Goal: Information Seeking & Learning: Find contact information

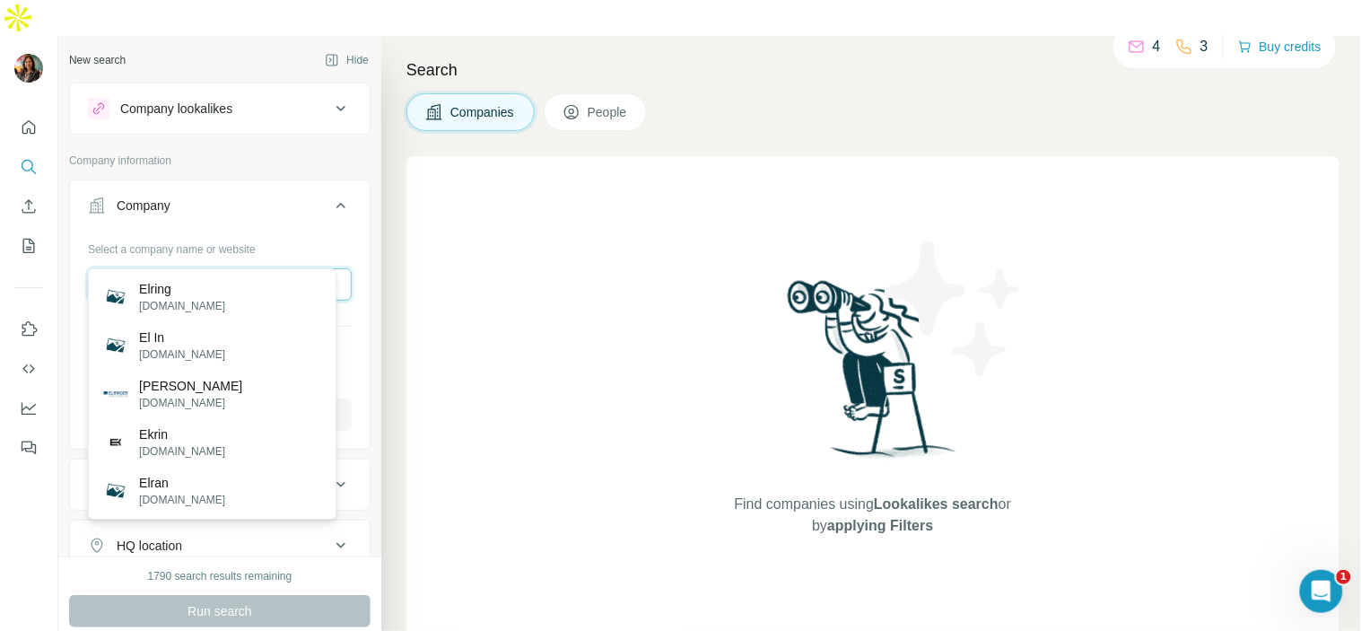
click at [257, 268] on input "*****" at bounding box center [220, 284] width 264 height 32
drag, startPoint x: 257, startPoint y: 238, endPoint x: 246, endPoint y: 240, distance: 11.1
click at [256, 268] on input "*****" at bounding box center [220, 284] width 264 height 32
paste input "**********"
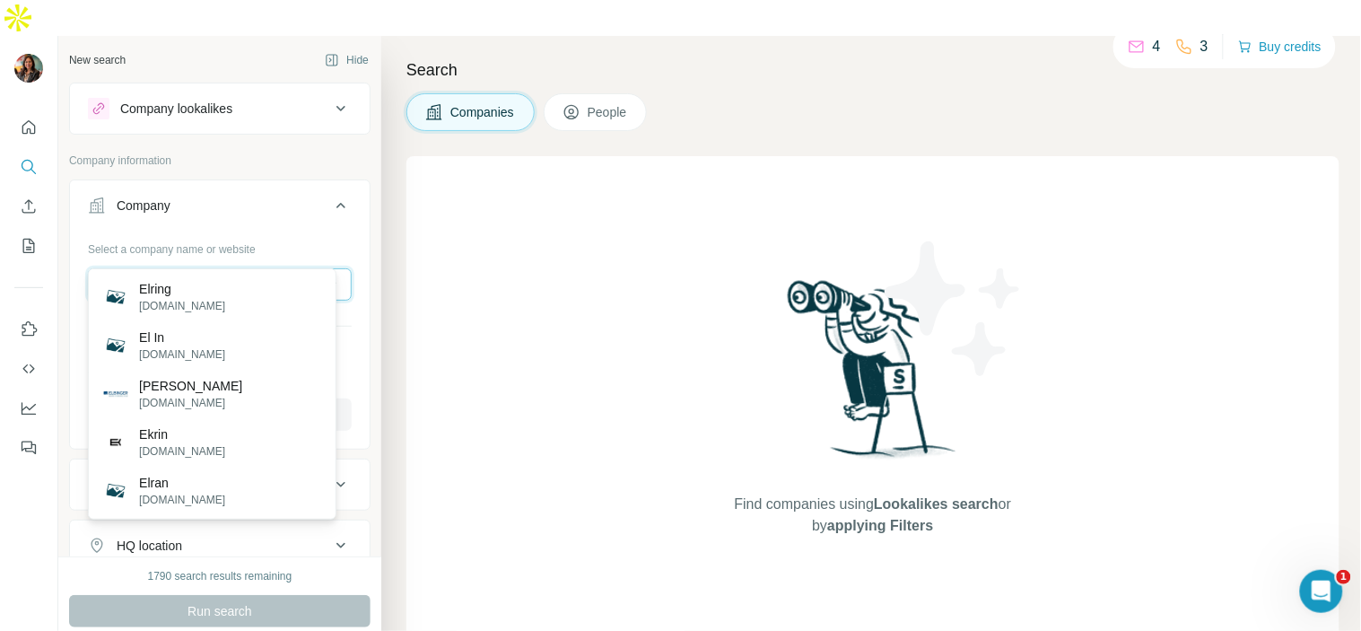
type input "**********"
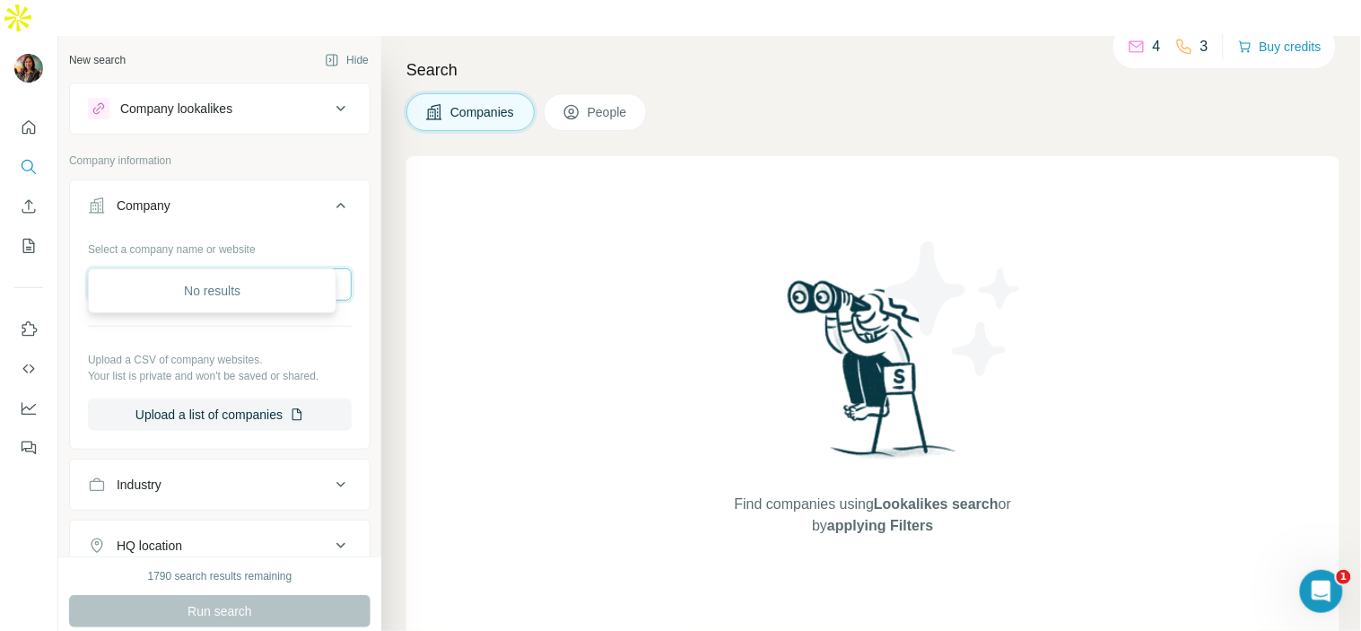
click at [288, 268] on input "**********" at bounding box center [220, 284] width 264 height 32
click at [390, 181] on div "Search Companies People Find companies using Lookalikes search or by applying F…" at bounding box center [870, 351] width 979 height 631
click at [279, 268] on input "text" at bounding box center [220, 284] width 264 height 32
paste input "**********"
click at [272, 268] on input "**********" at bounding box center [220, 284] width 264 height 32
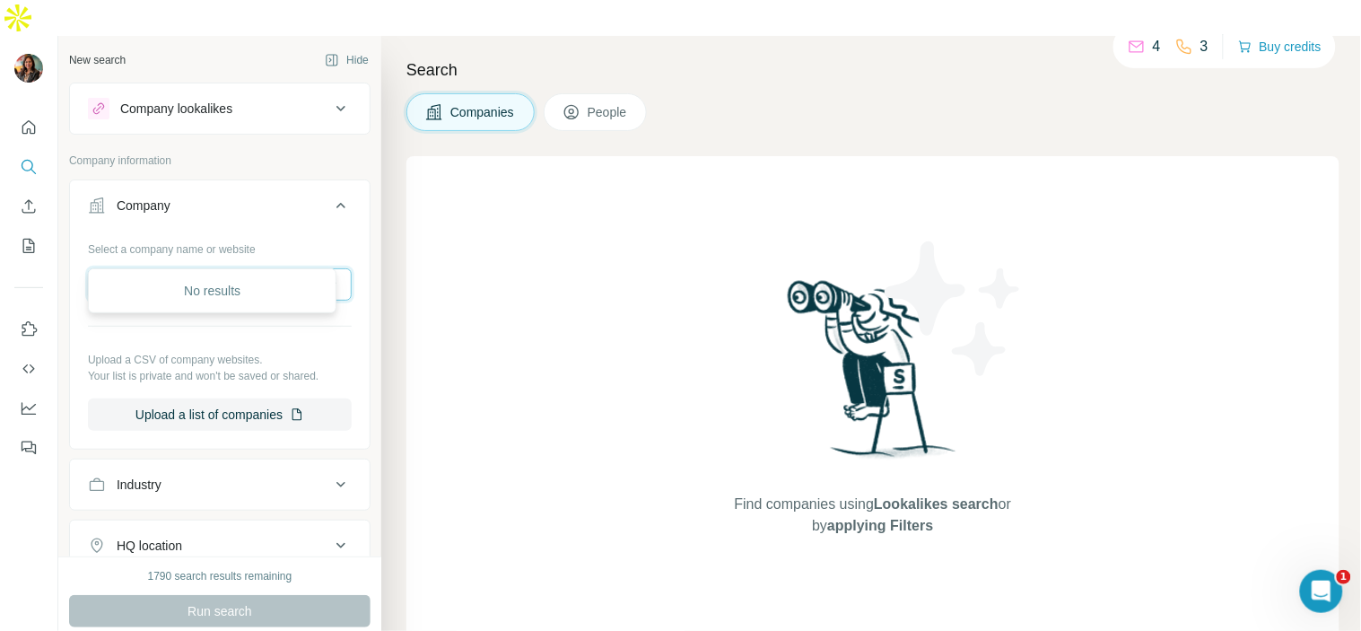
click at [270, 268] on input "**********" at bounding box center [220, 284] width 264 height 32
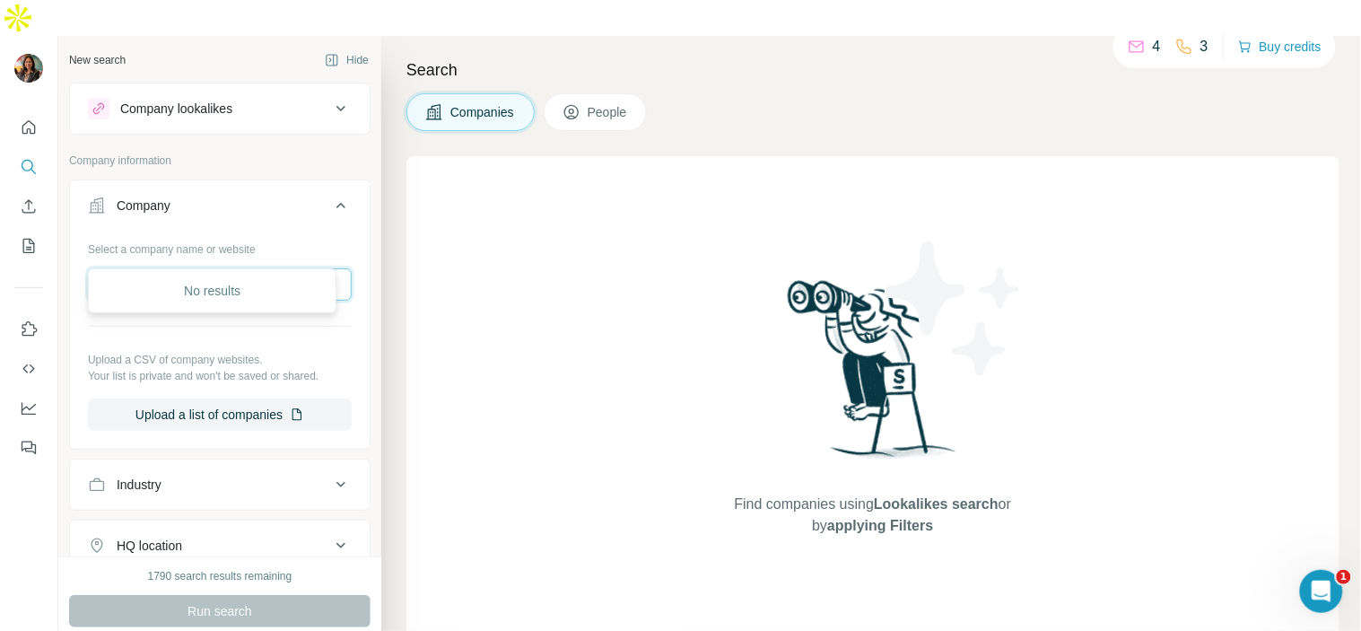
click at [270, 268] on input "**********" at bounding box center [220, 284] width 264 height 32
type input "*"
click at [398, 401] on div "Search Companies People Find companies using Lookalikes search or by applying F…" at bounding box center [870, 351] width 979 height 631
click at [235, 268] on input "text" at bounding box center [220, 284] width 264 height 32
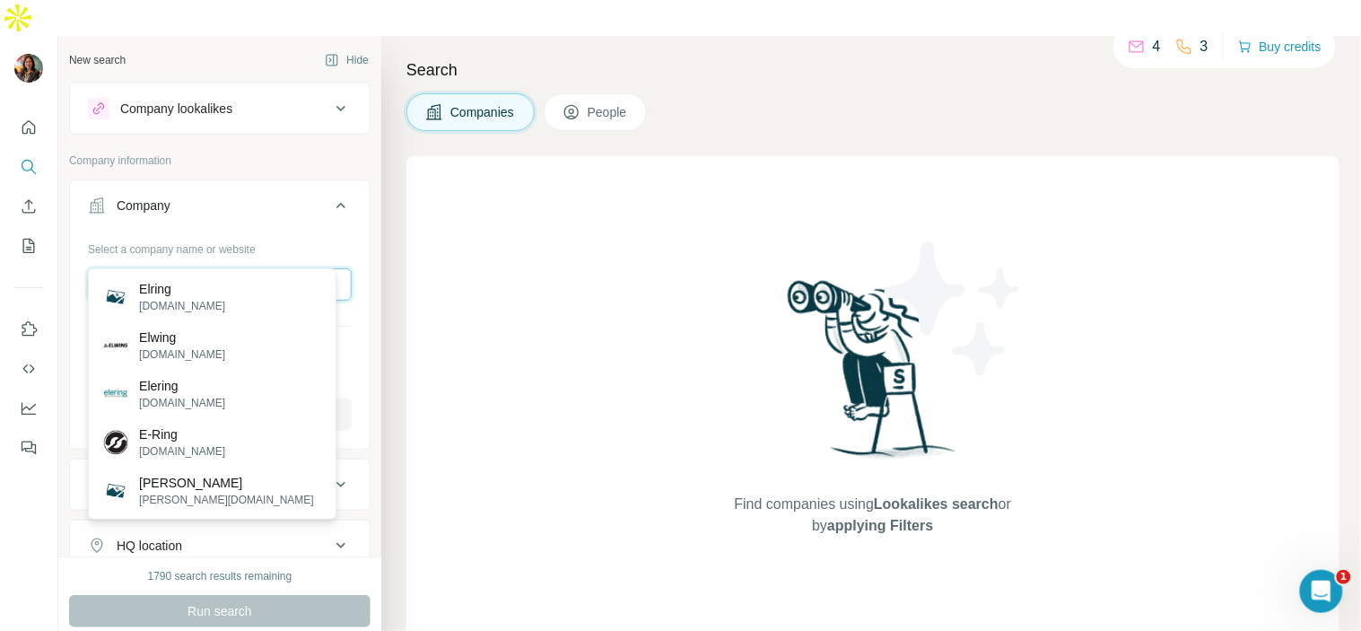
type input "********"
click at [213, 268] on input "********" at bounding box center [220, 284] width 264 height 32
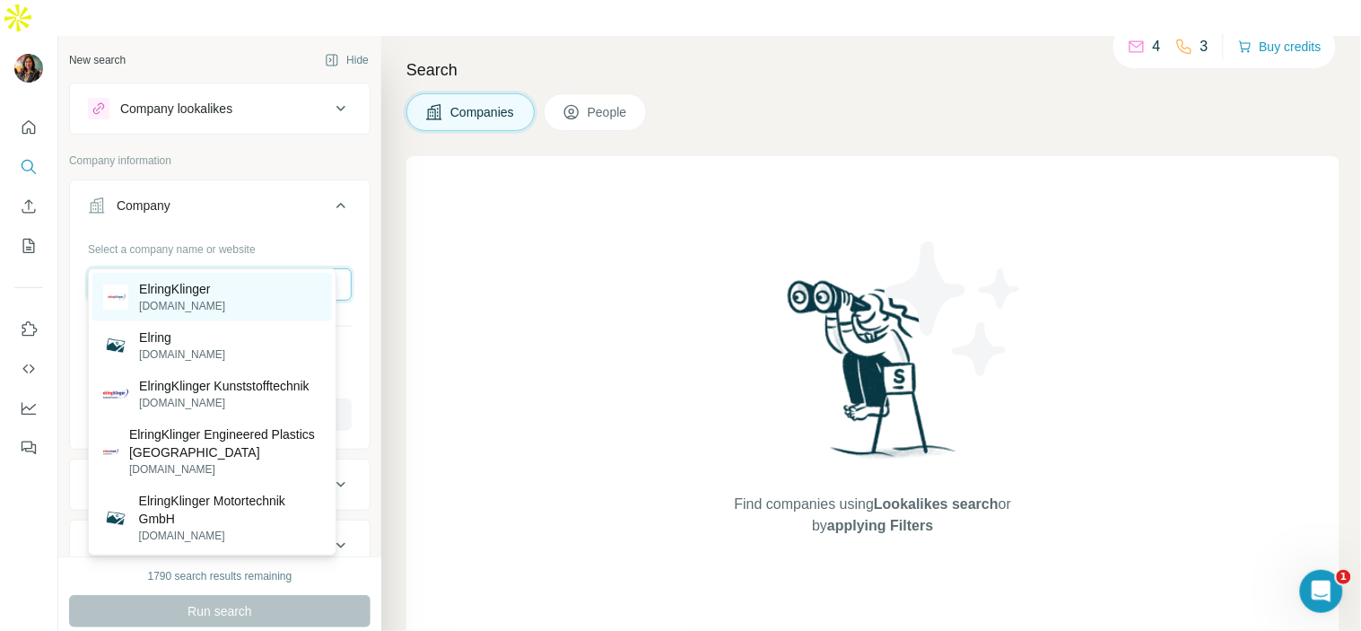
type input "**********"
click at [192, 285] on p "ElringKlinger" at bounding box center [182, 289] width 86 height 18
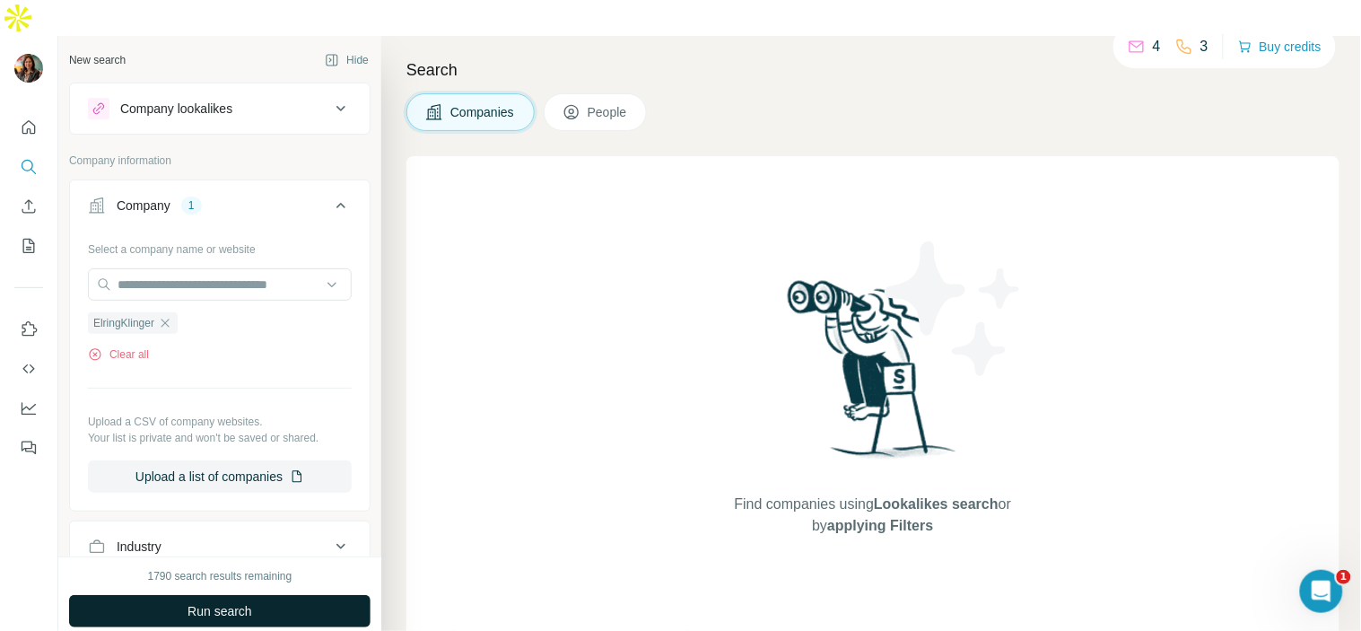
click at [299, 595] on button "Run search" at bounding box center [219, 611] width 301 height 32
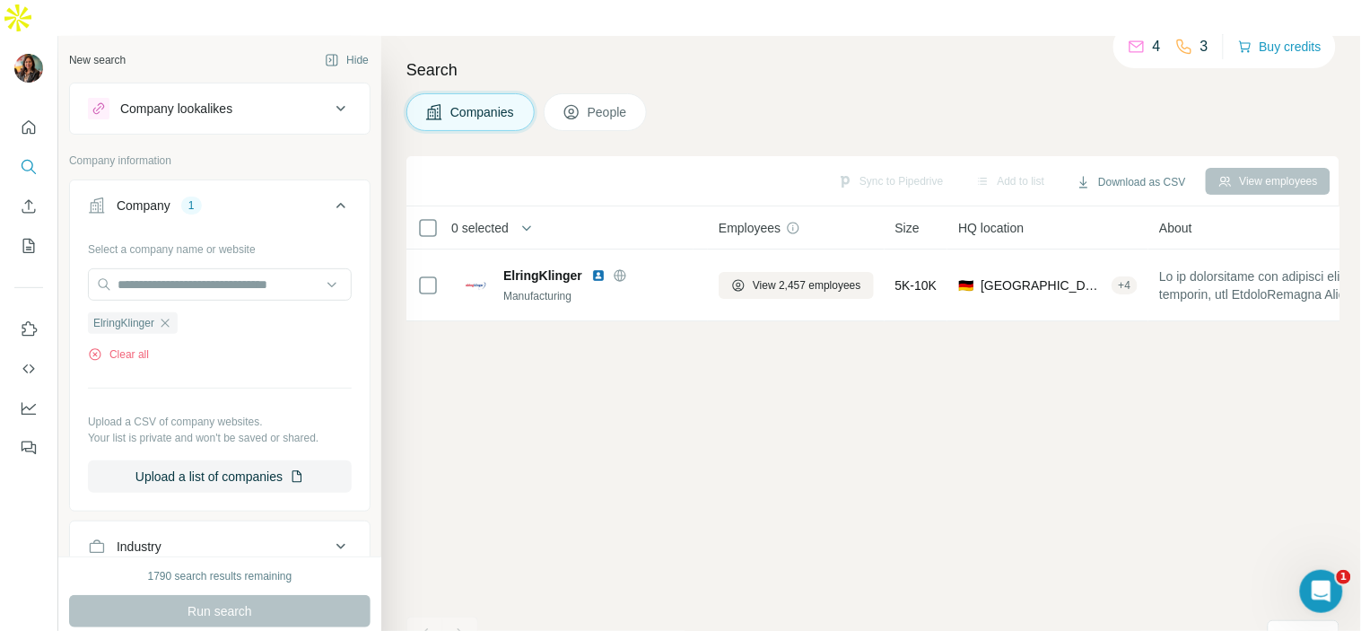
click at [605, 103] on span "People" at bounding box center [607, 112] width 41 height 18
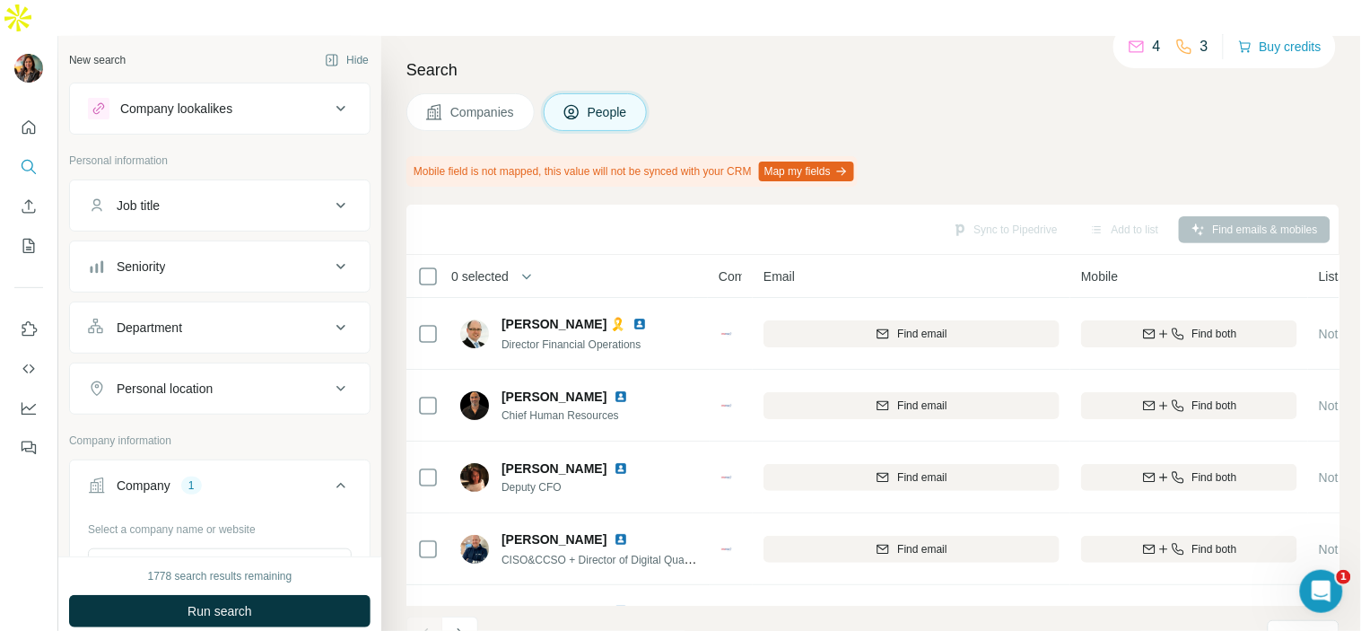
click at [497, 103] on span "Companies" at bounding box center [482, 112] width 65 height 18
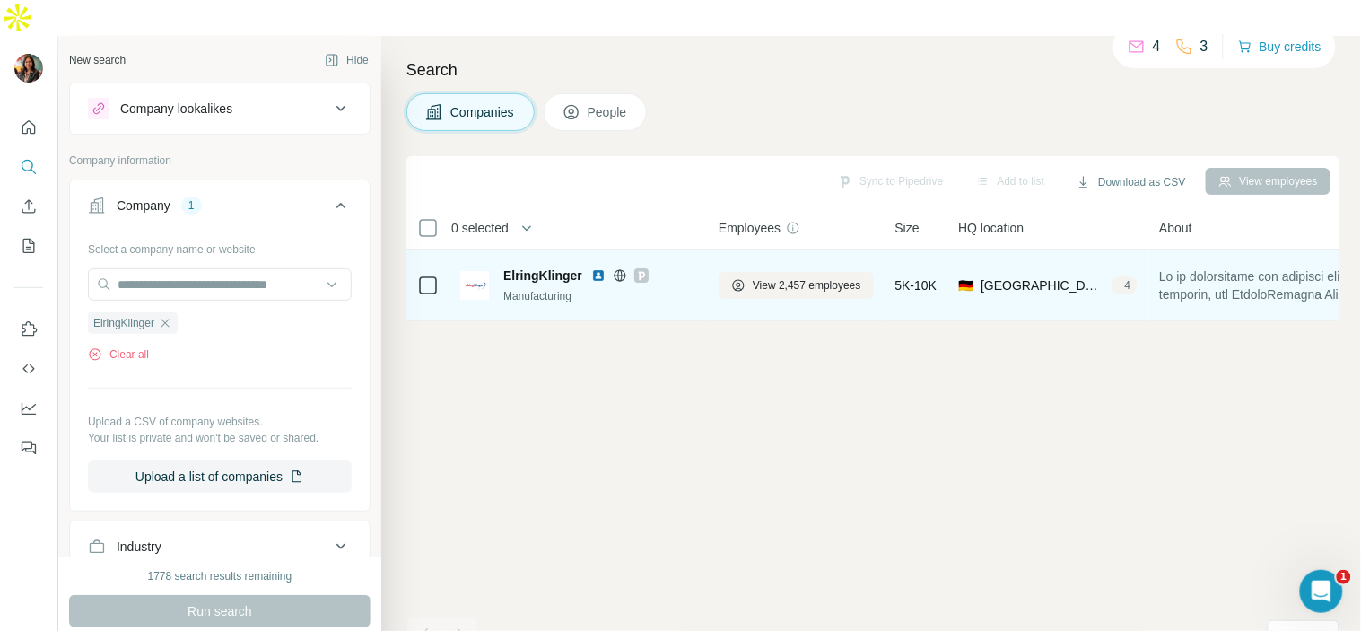
click at [538, 266] on span "ElringKlinger" at bounding box center [542, 275] width 79 height 18
click at [479, 271] on img at bounding box center [474, 285] width 29 height 29
click at [480, 271] on img at bounding box center [474, 285] width 29 height 29
click at [585, 288] on div "Manufacturing" at bounding box center [600, 296] width 194 height 16
click at [814, 272] on button "View 2,457 employees" at bounding box center [795, 285] width 155 height 27
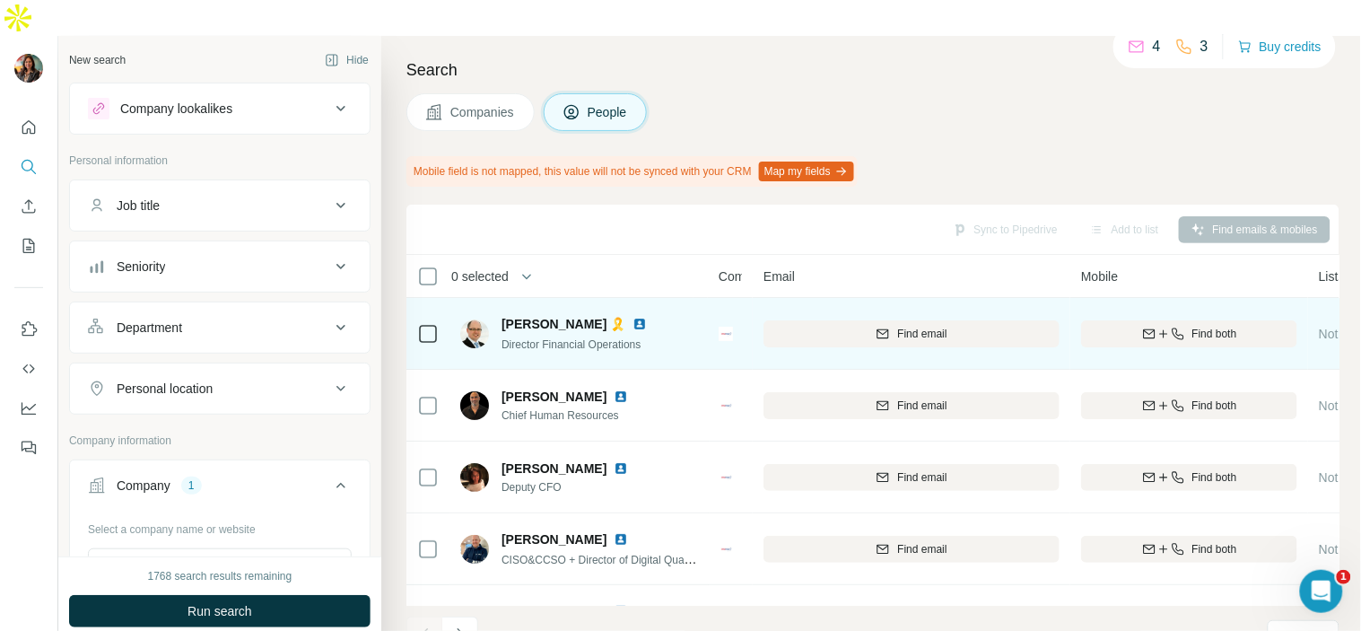
click at [249, 367] on button "Personal location" at bounding box center [220, 388] width 300 height 43
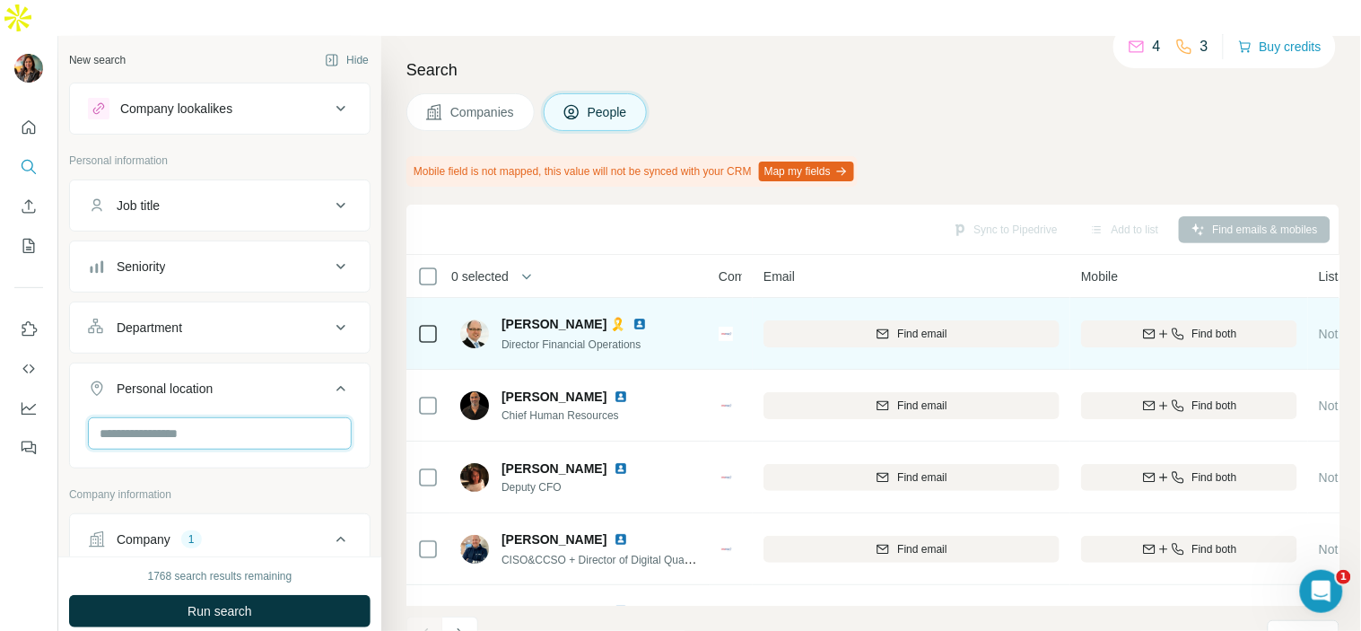
click at [226, 417] on input "text" at bounding box center [220, 433] width 264 height 32
type input "***"
click at [218, 434] on div "🇲🇽 [GEOGRAPHIC_DATA]" at bounding box center [211, 454] width 239 height 65
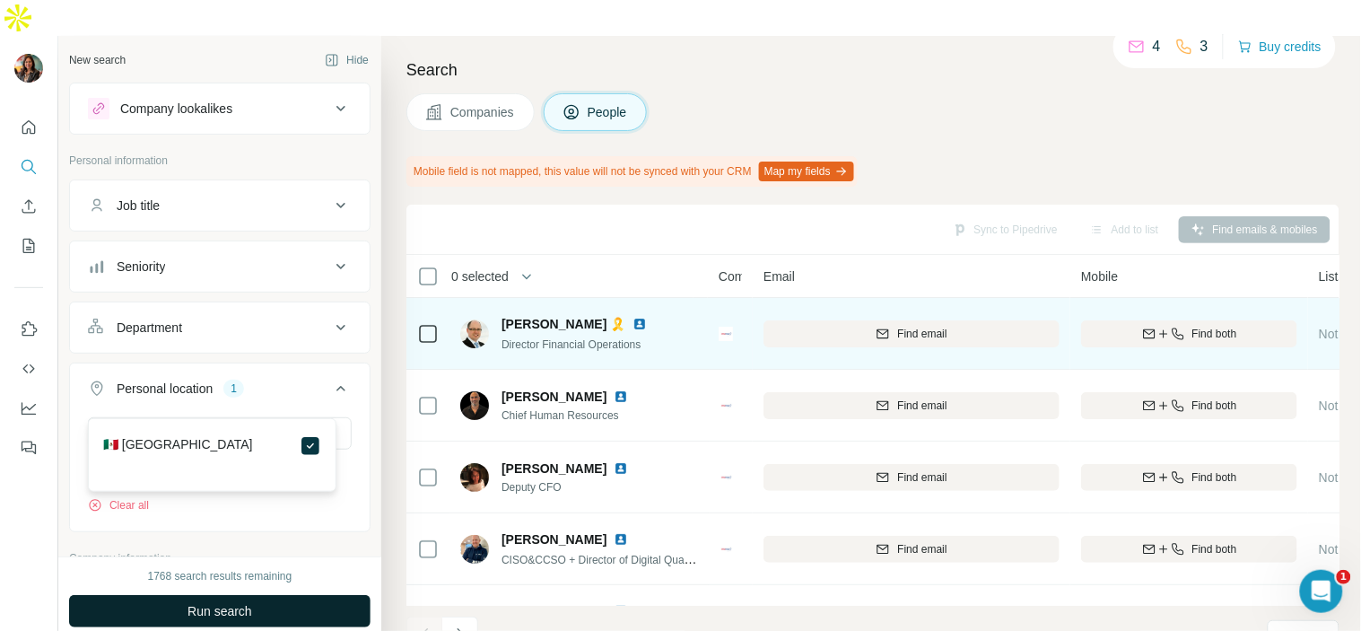
click at [288, 595] on button "Run search" at bounding box center [219, 611] width 301 height 32
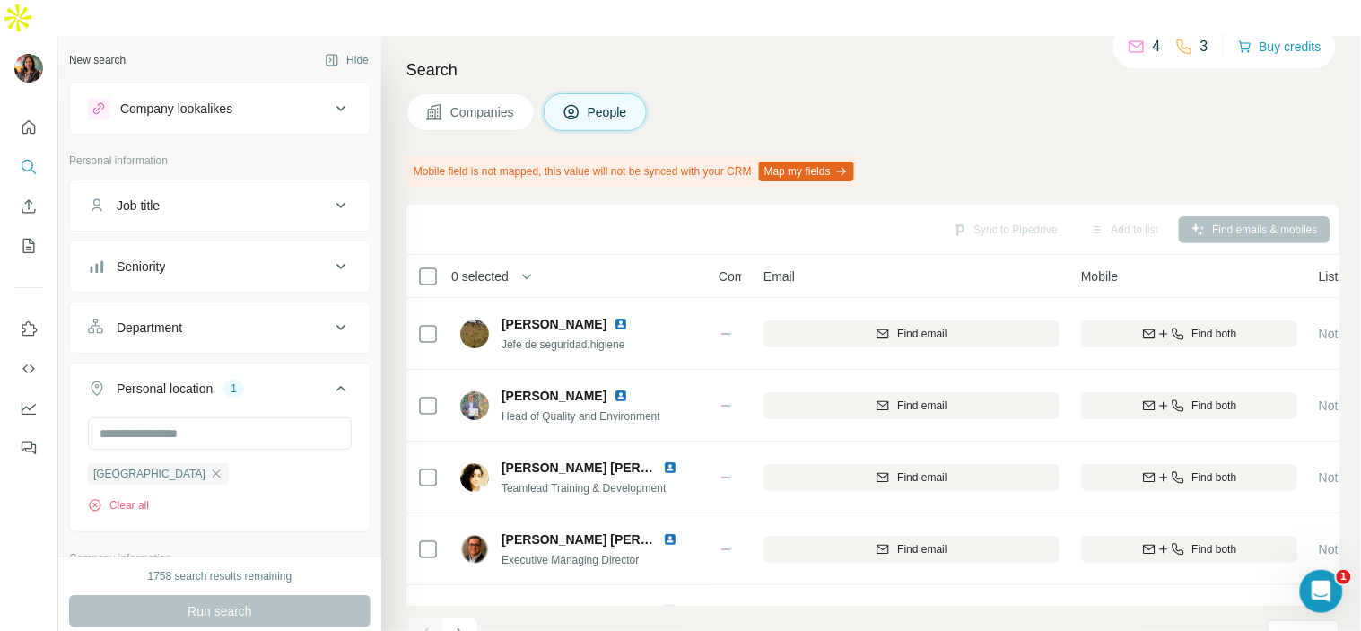
click at [274, 184] on button "Job title" at bounding box center [220, 205] width 300 height 43
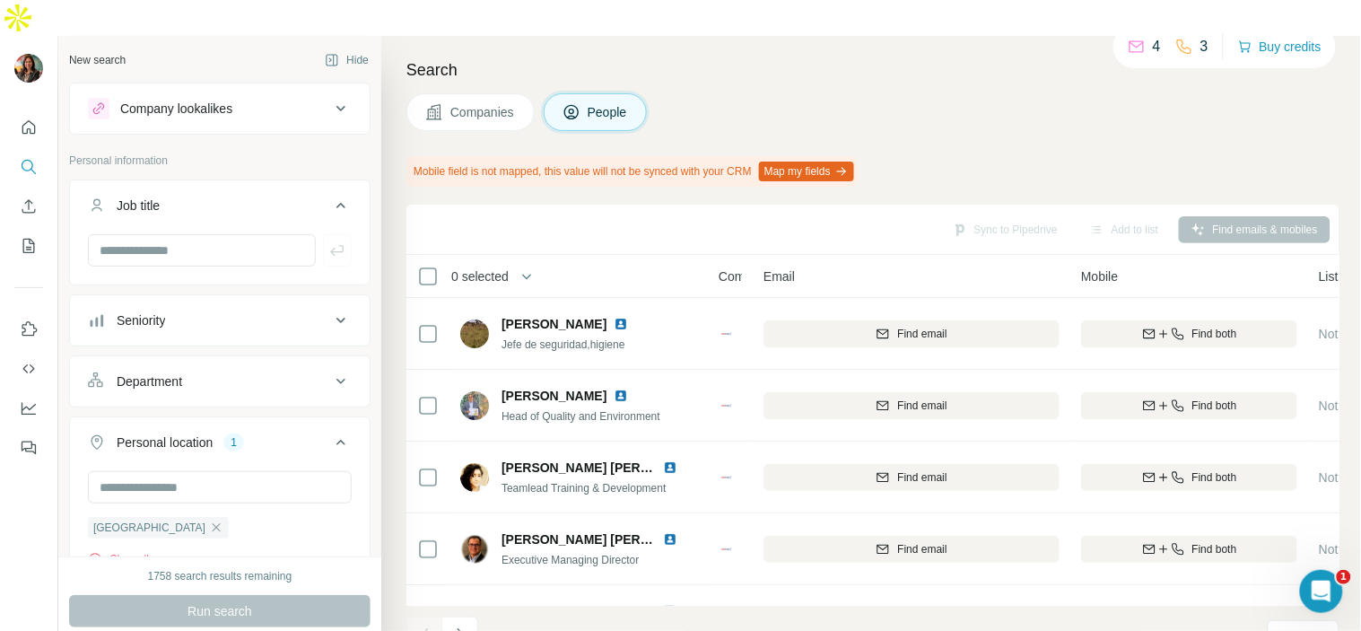
click at [274, 184] on button "Job title" at bounding box center [220, 209] width 300 height 50
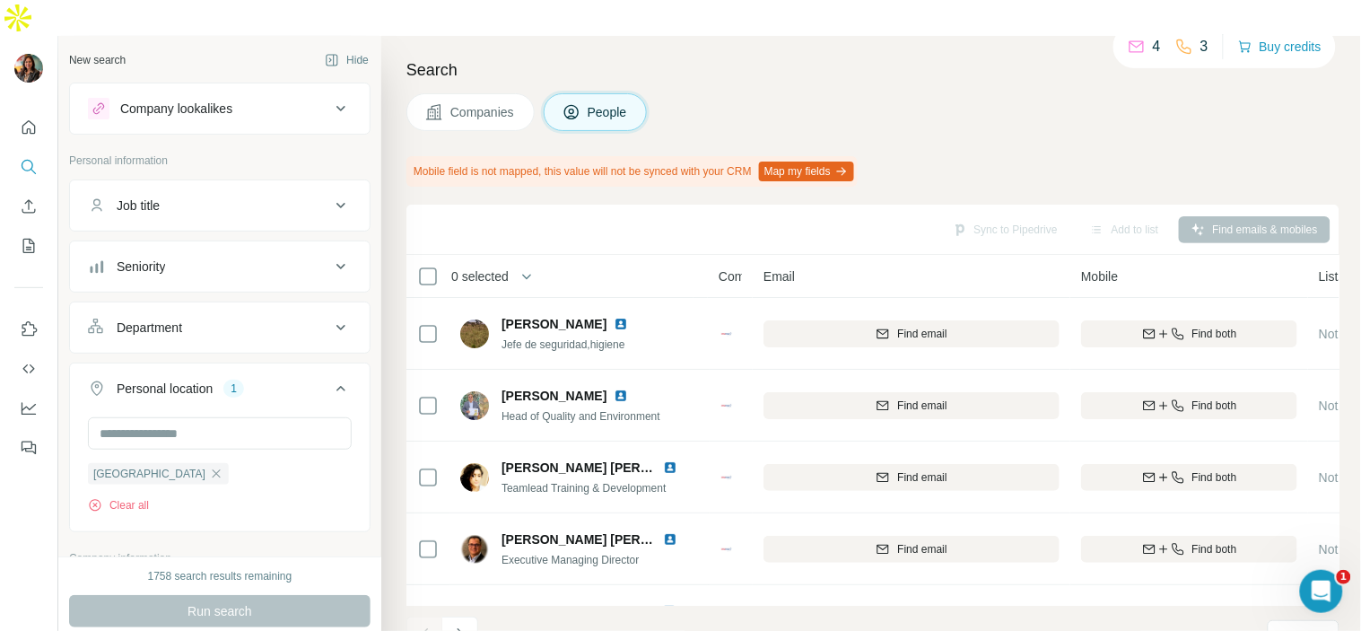
click at [263, 318] on div "Department" at bounding box center [209, 327] width 242 height 18
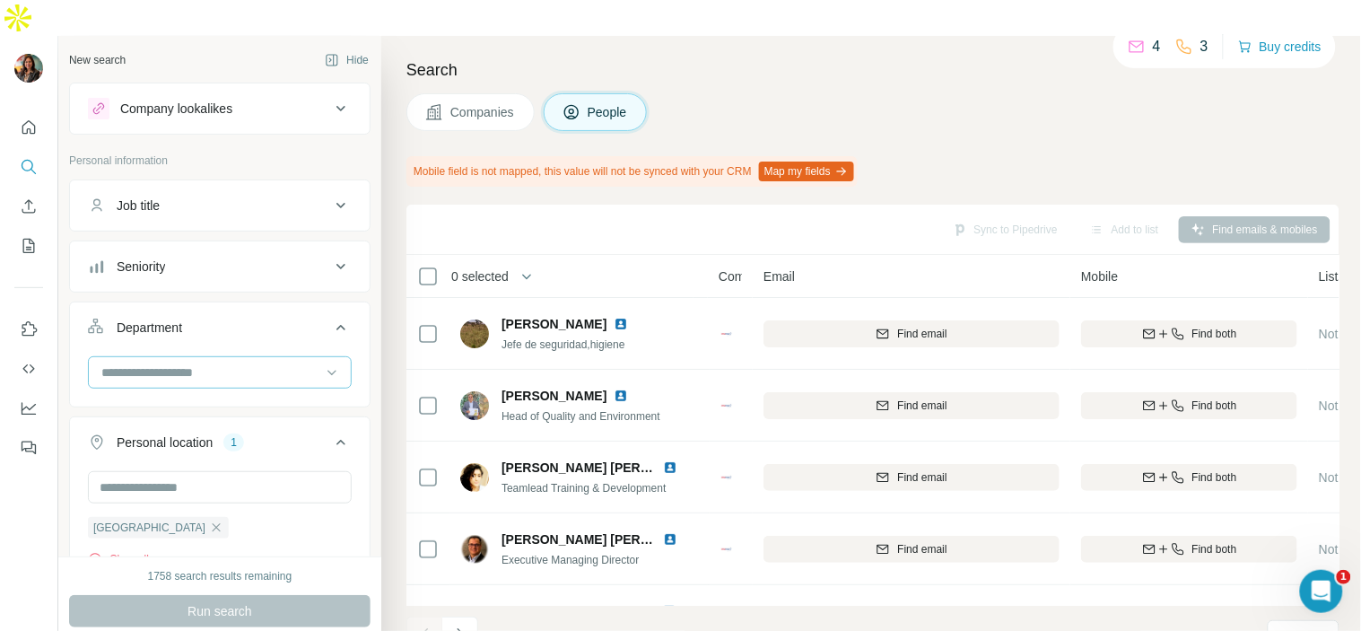
click at [264, 362] on input at bounding box center [211, 372] width 222 height 20
click at [244, 387] on div "Procurement" at bounding box center [212, 382] width 218 height 18
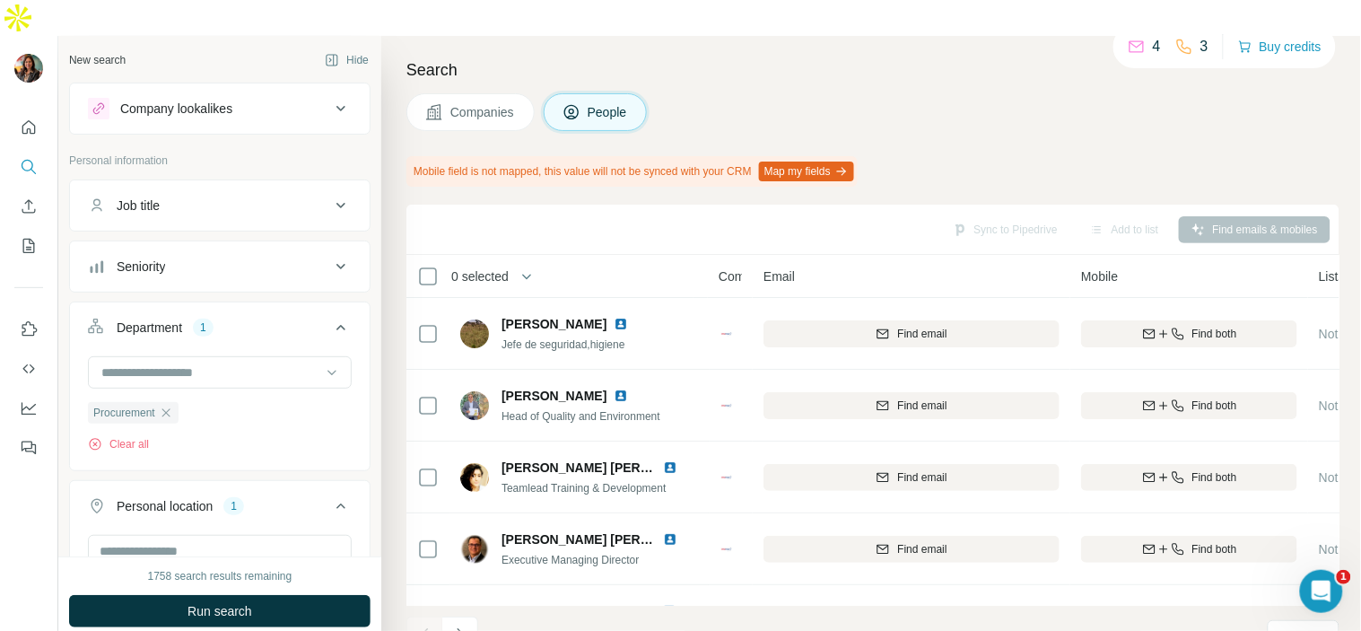
click at [282, 595] on button "Run search" at bounding box center [219, 611] width 301 height 32
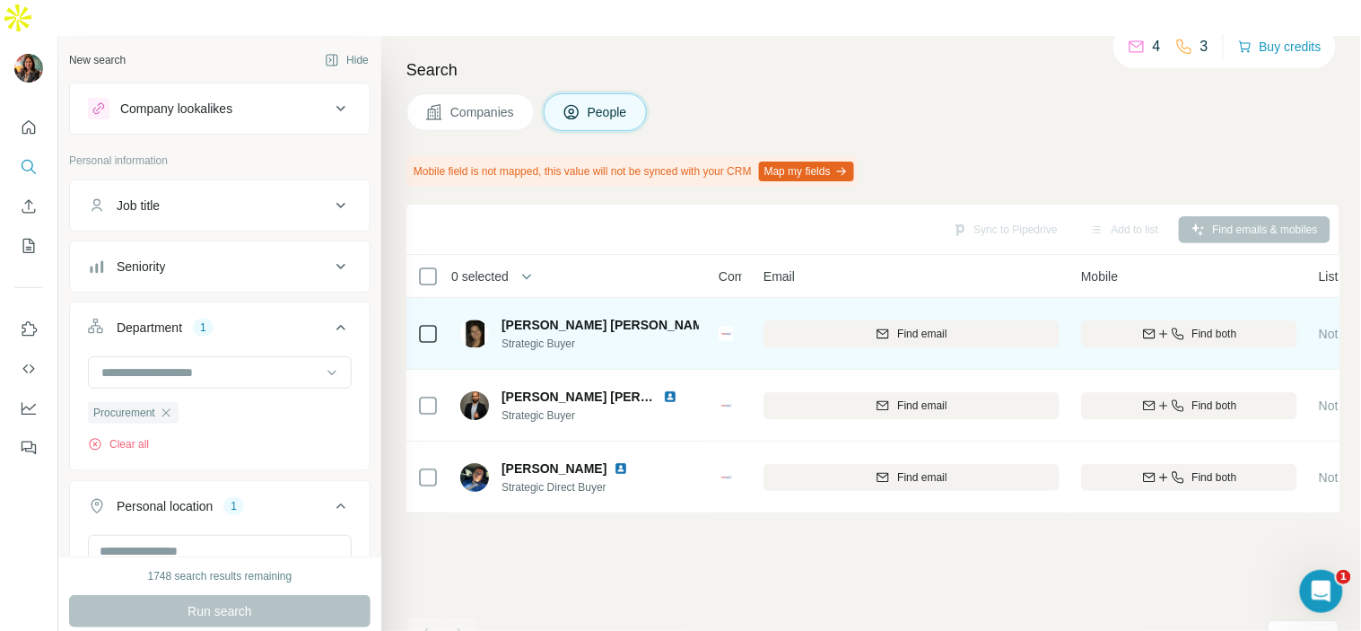
click at [723, 318] on img at bounding box center [730, 325] width 14 height 14
click at [925, 326] on span "Find email" at bounding box center [921, 334] width 49 height 16
drag, startPoint x: 876, startPoint y: 476, endPoint x: 902, endPoint y: 481, distance: 26.4
click at [902, 481] on div "0 selected People Company Email Mobile Lists Personal location Seniority Depart…" at bounding box center [872, 384] width 933 height 258
click at [170, 405] on icon "button" at bounding box center [166, 412] width 14 height 14
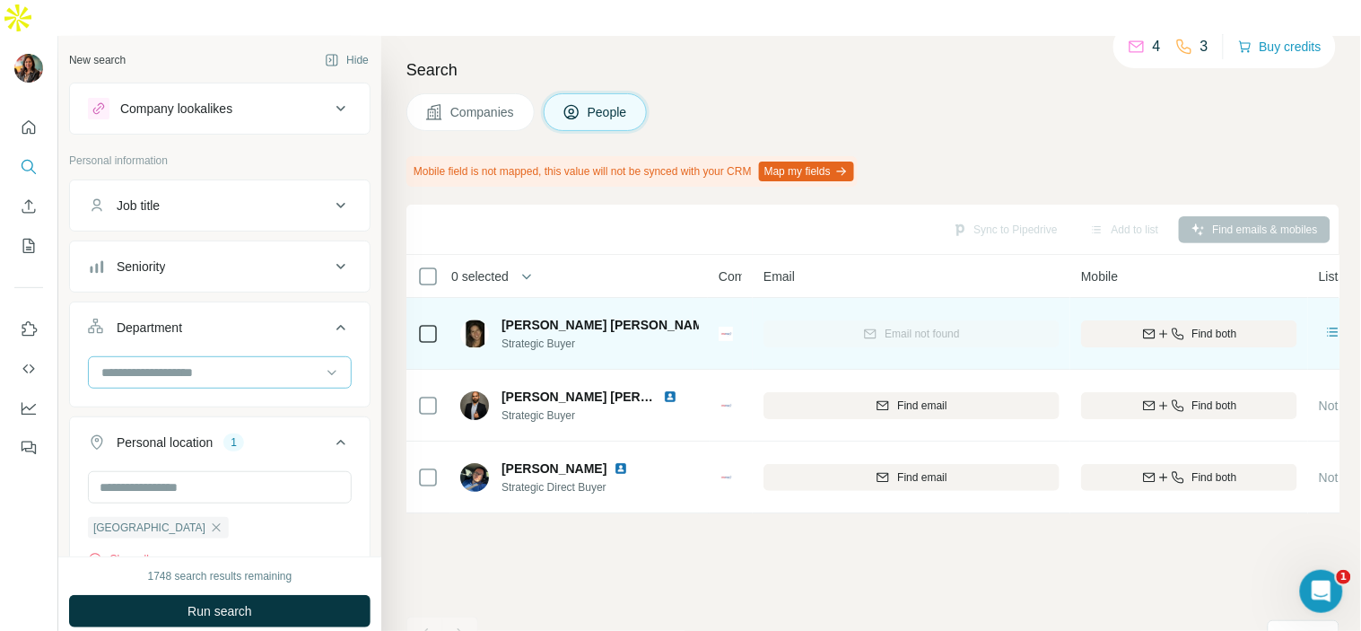
click at [239, 362] on input at bounding box center [211, 372] width 222 height 20
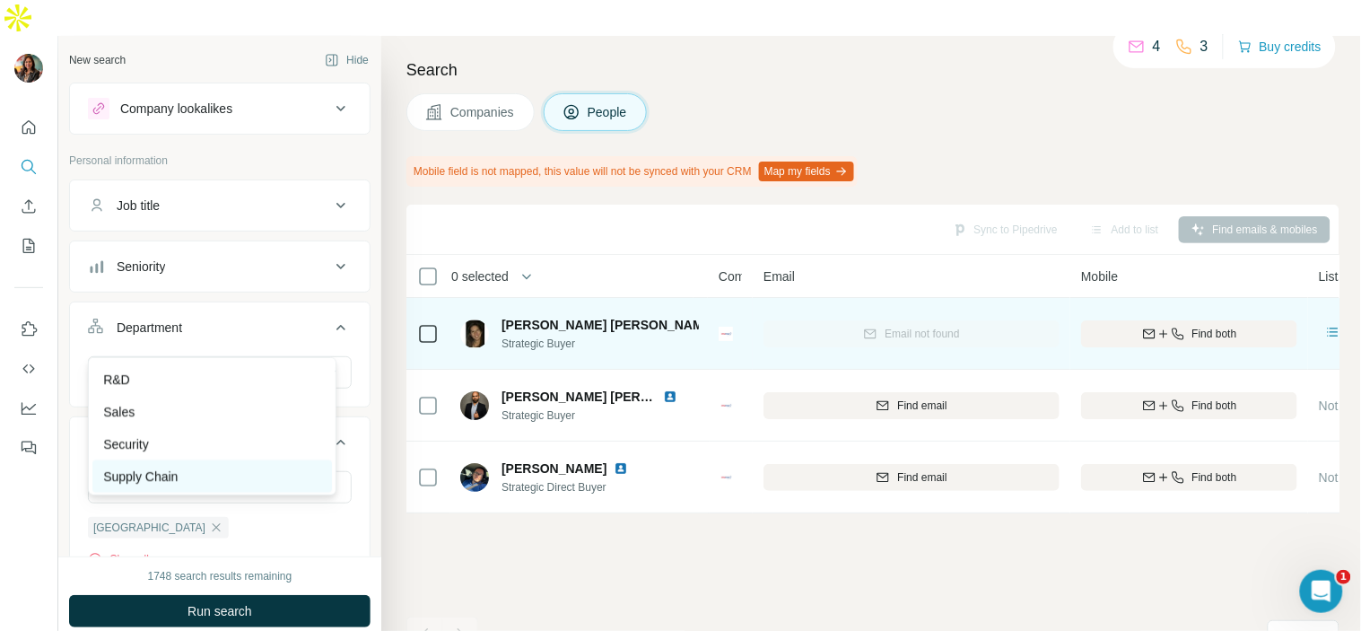
click at [225, 477] on div "Supply Chain" at bounding box center [212, 476] width 218 height 18
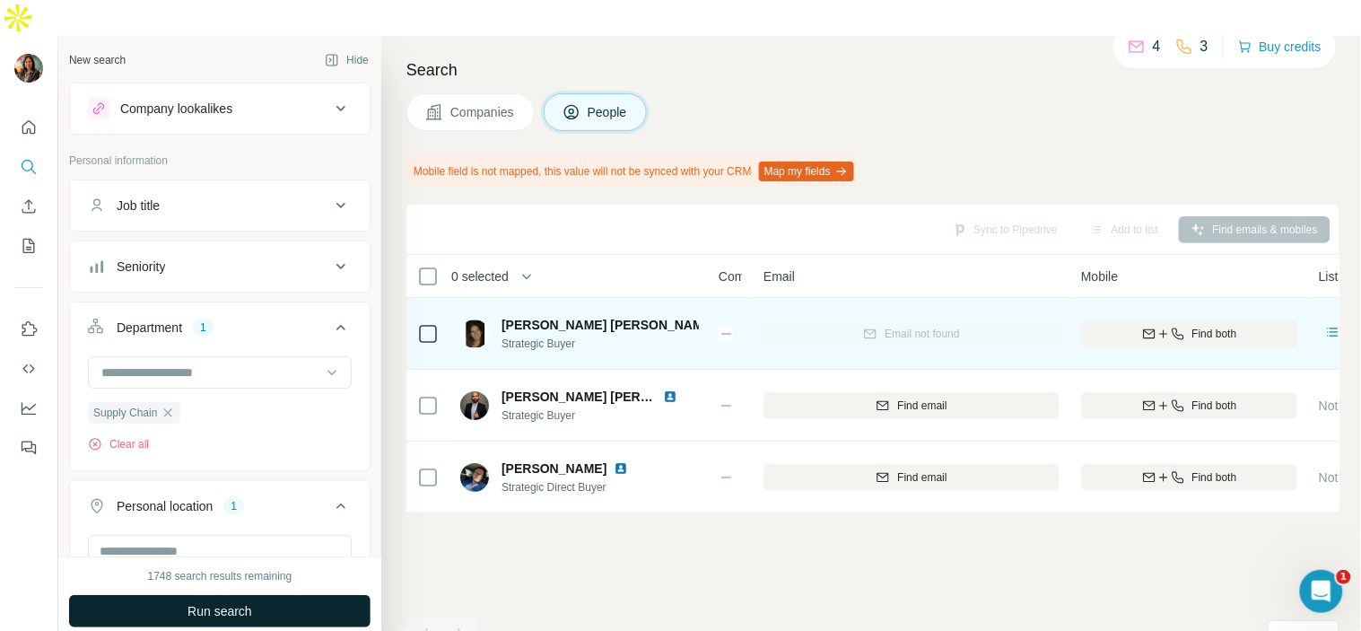
click at [288, 595] on button "Run search" at bounding box center [219, 611] width 301 height 32
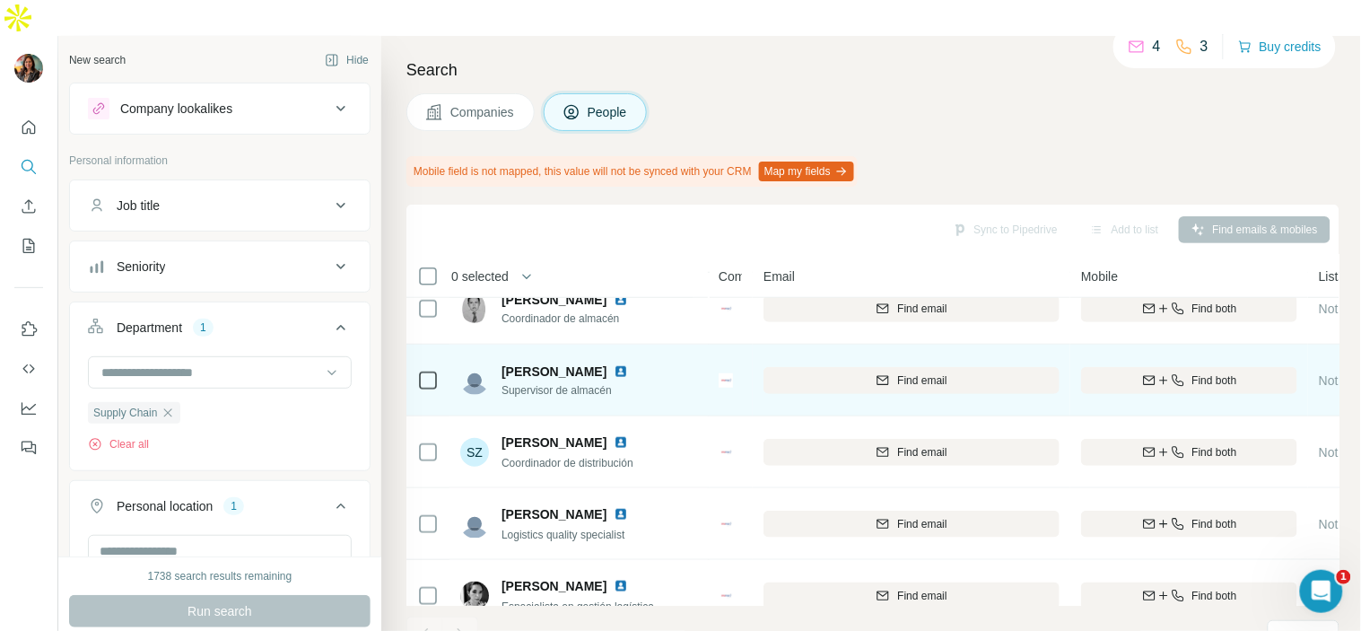
scroll to position [419, 0]
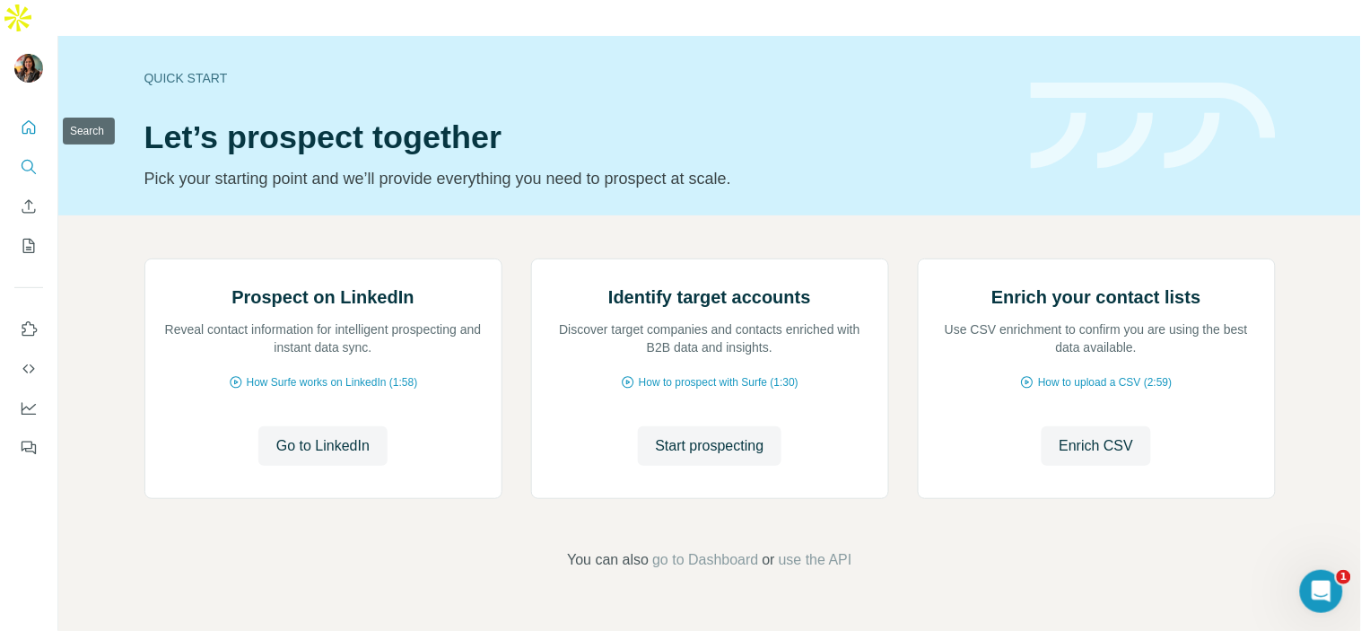
click at [24, 158] on icon "Search" at bounding box center [29, 167] width 18 height 18
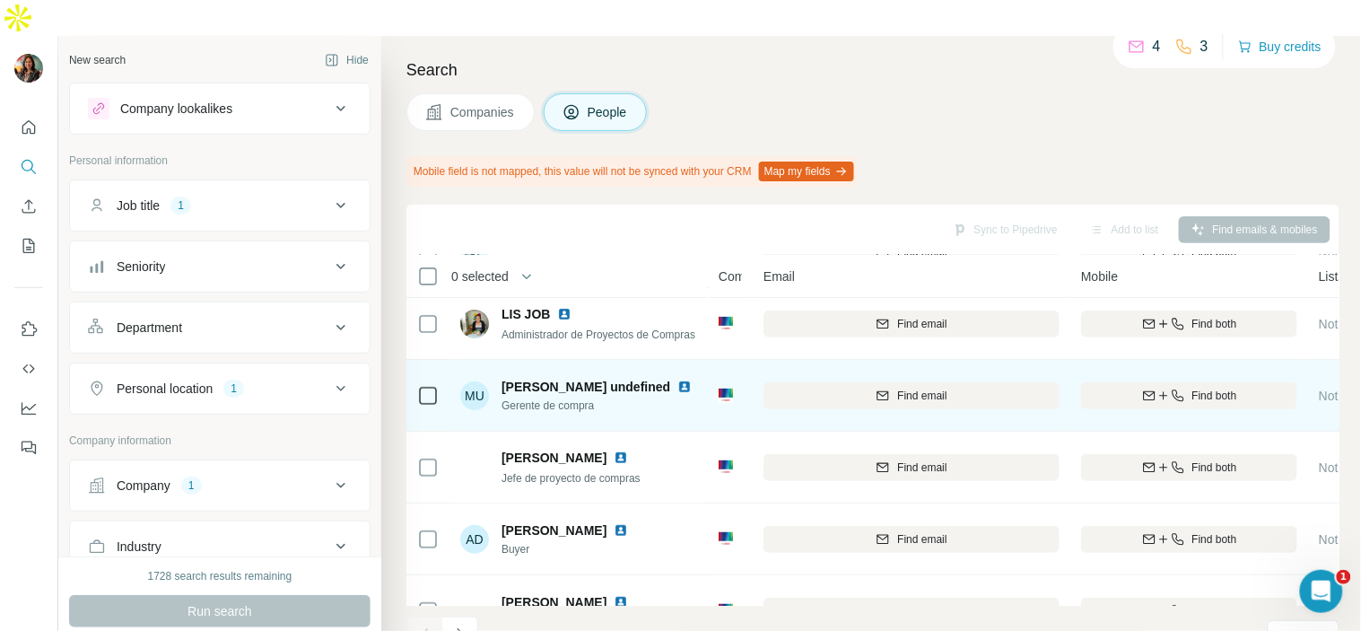
scroll to position [199, 0]
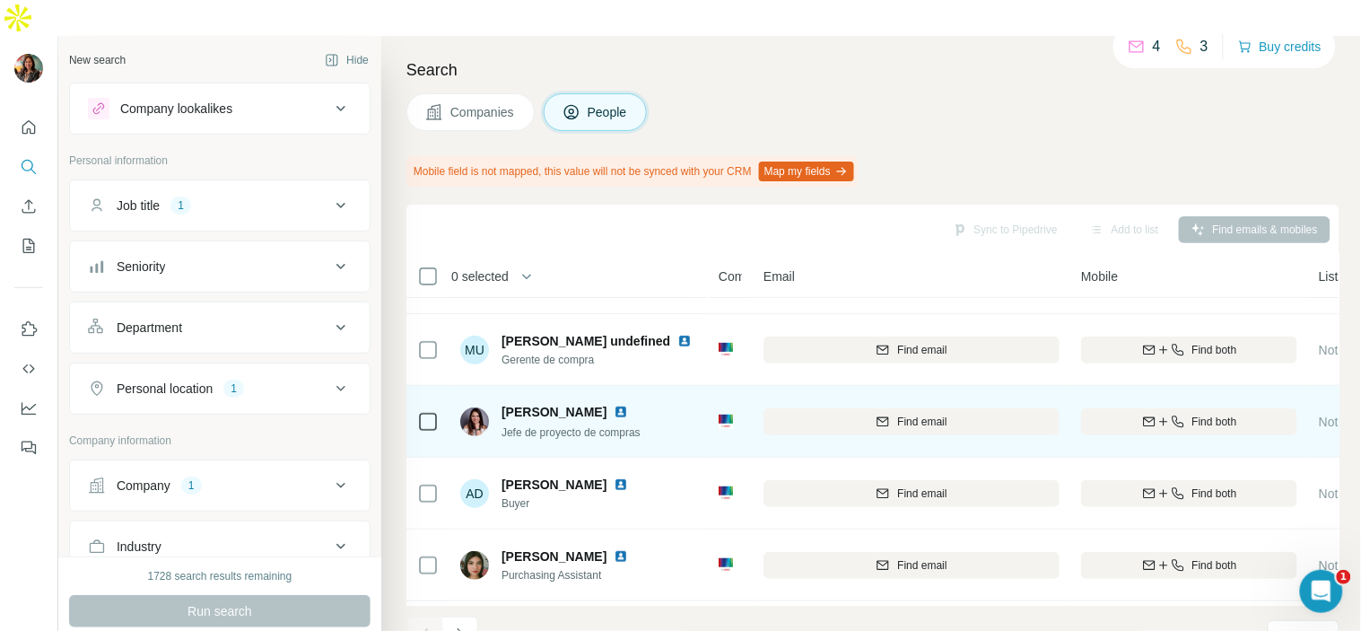
click at [622, 405] on img at bounding box center [621, 412] width 14 height 14
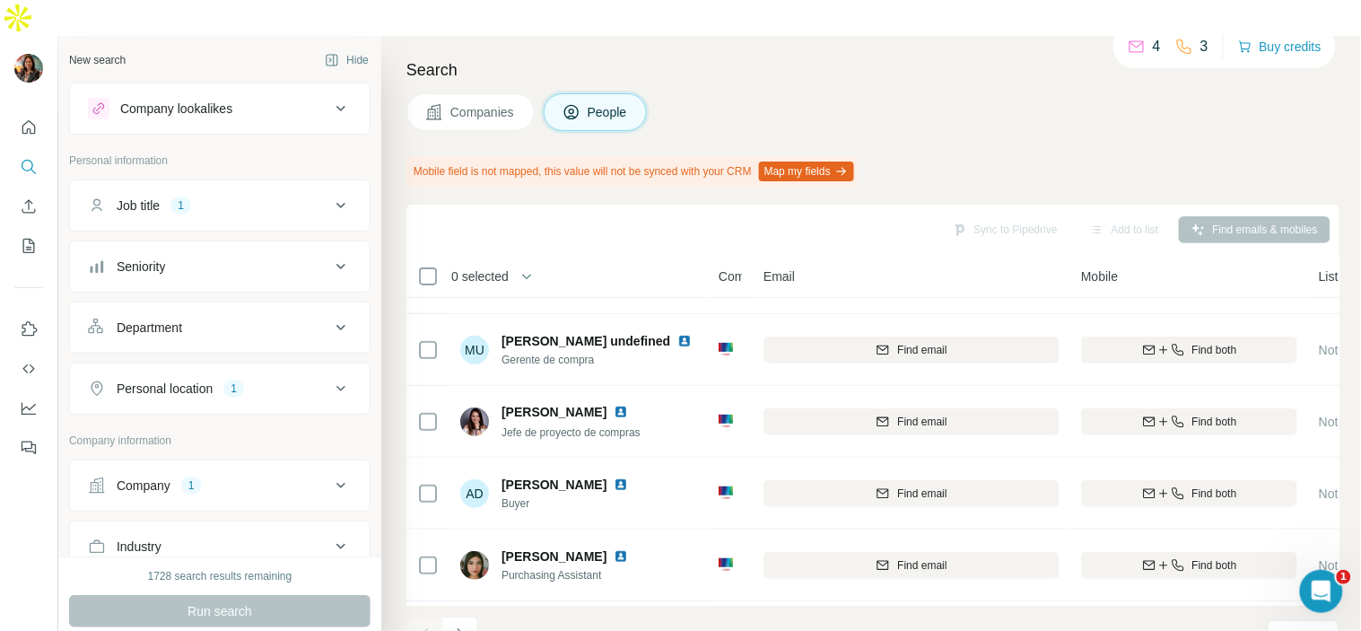
click at [256, 476] on div "Company 1" at bounding box center [209, 485] width 242 height 18
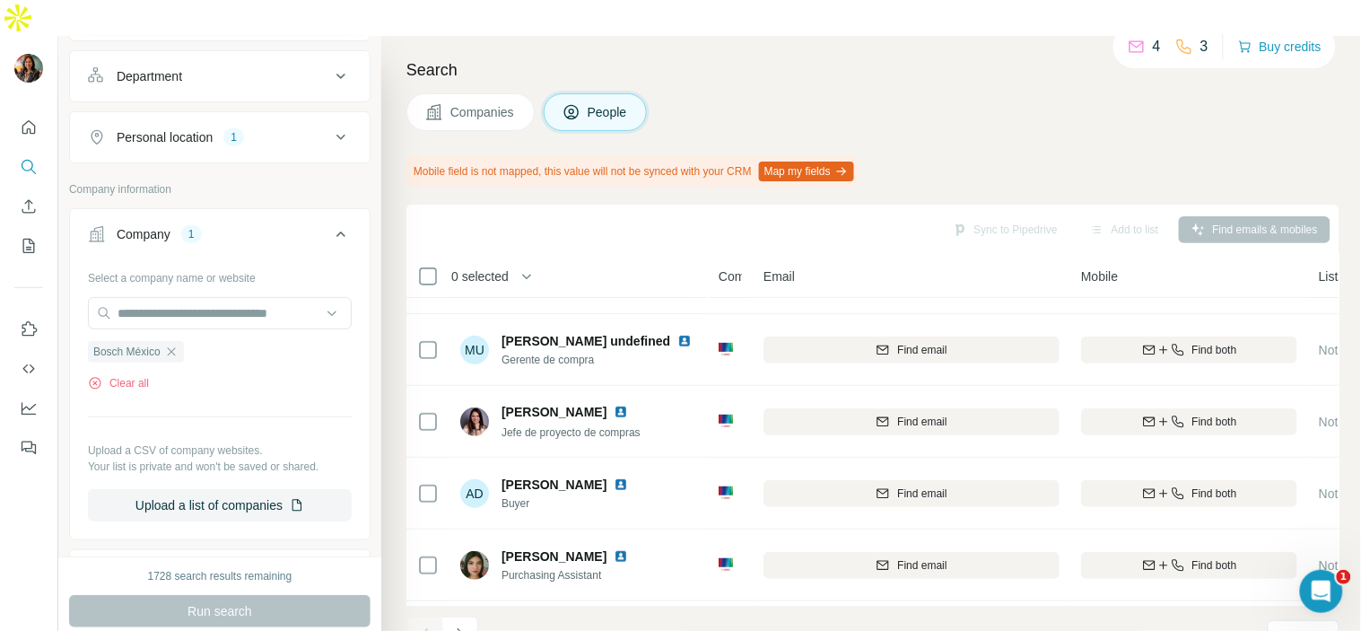
scroll to position [299, 0]
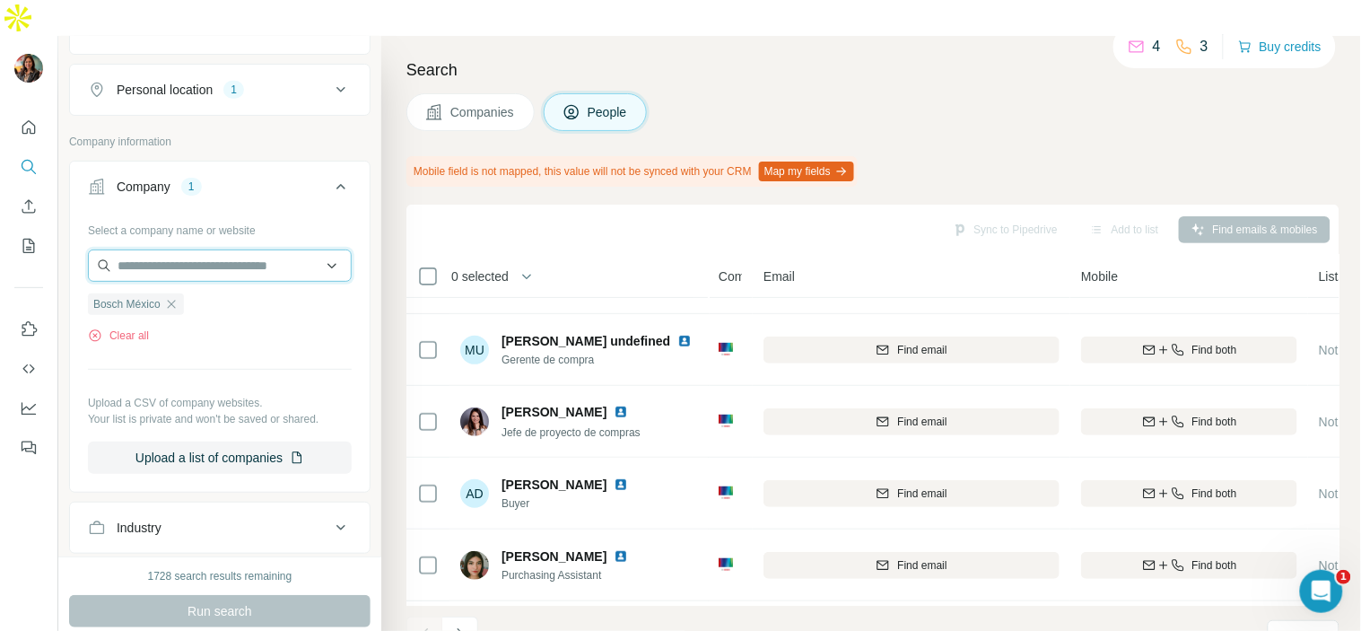
click at [226, 249] on input "text" at bounding box center [220, 265] width 264 height 32
click at [198, 319] on div "Select a company name or website Bosch México Clear all Upload a CSV of company…" at bounding box center [220, 344] width 264 height 258
click at [173, 297] on icon "button" at bounding box center [171, 304] width 14 height 14
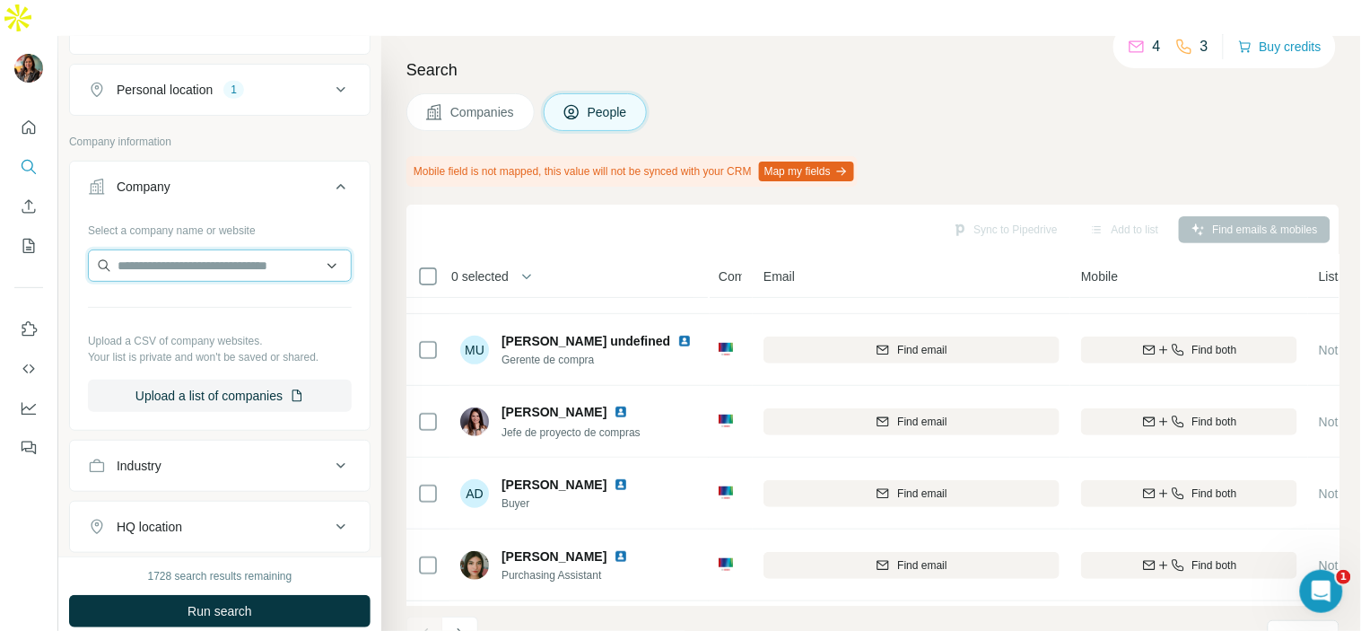
click at [174, 249] on input "text" at bounding box center [220, 265] width 264 height 32
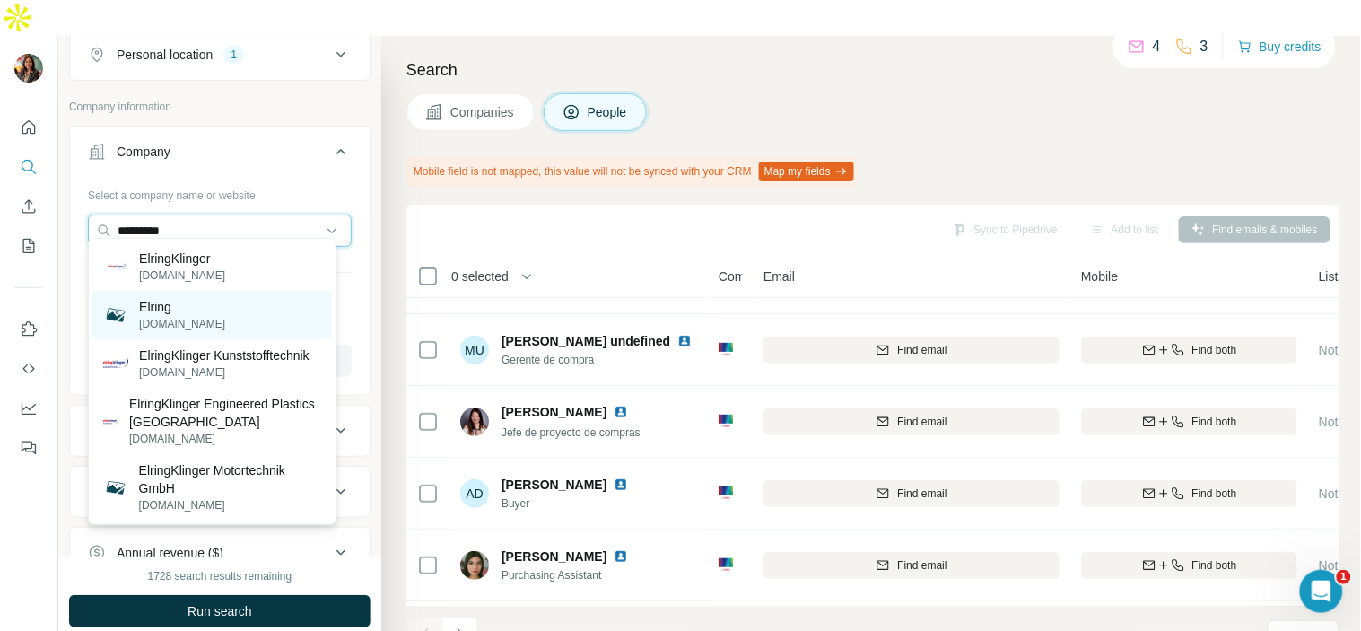
scroll to position [299, 0]
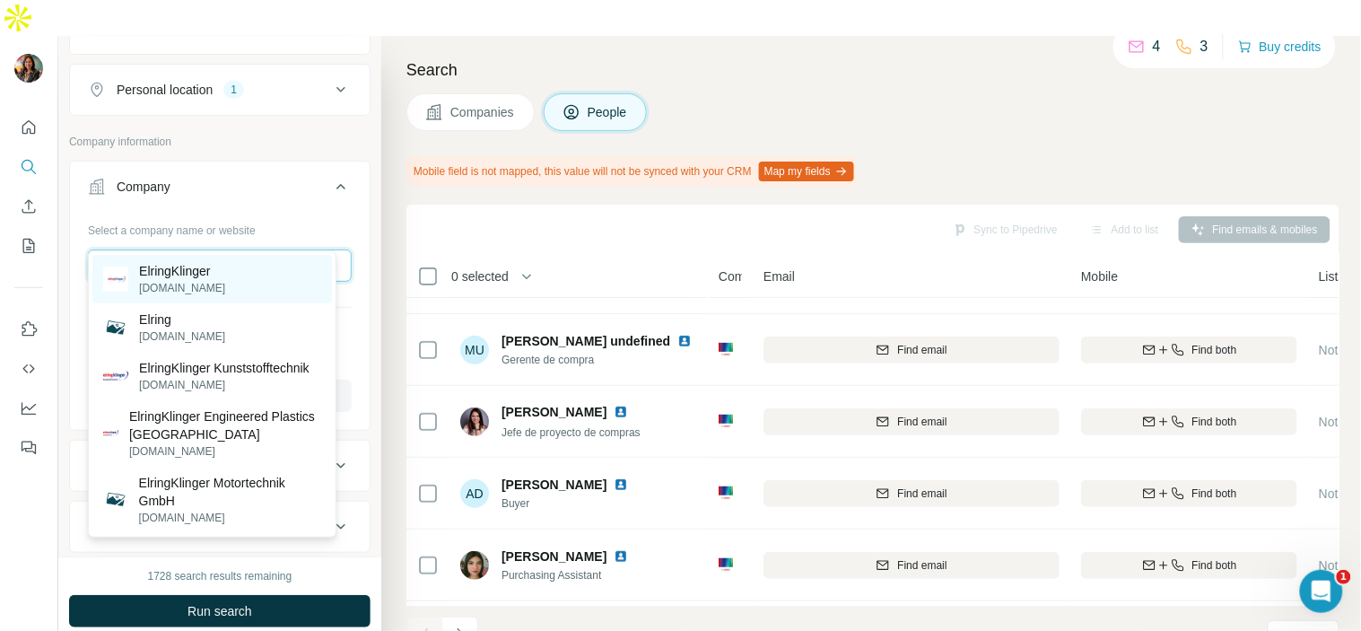
type input "*********"
click at [247, 289] on div "ElringKlinger [DOMAIN_NAME]" at bounding box center [211, 279] width 239 height 48
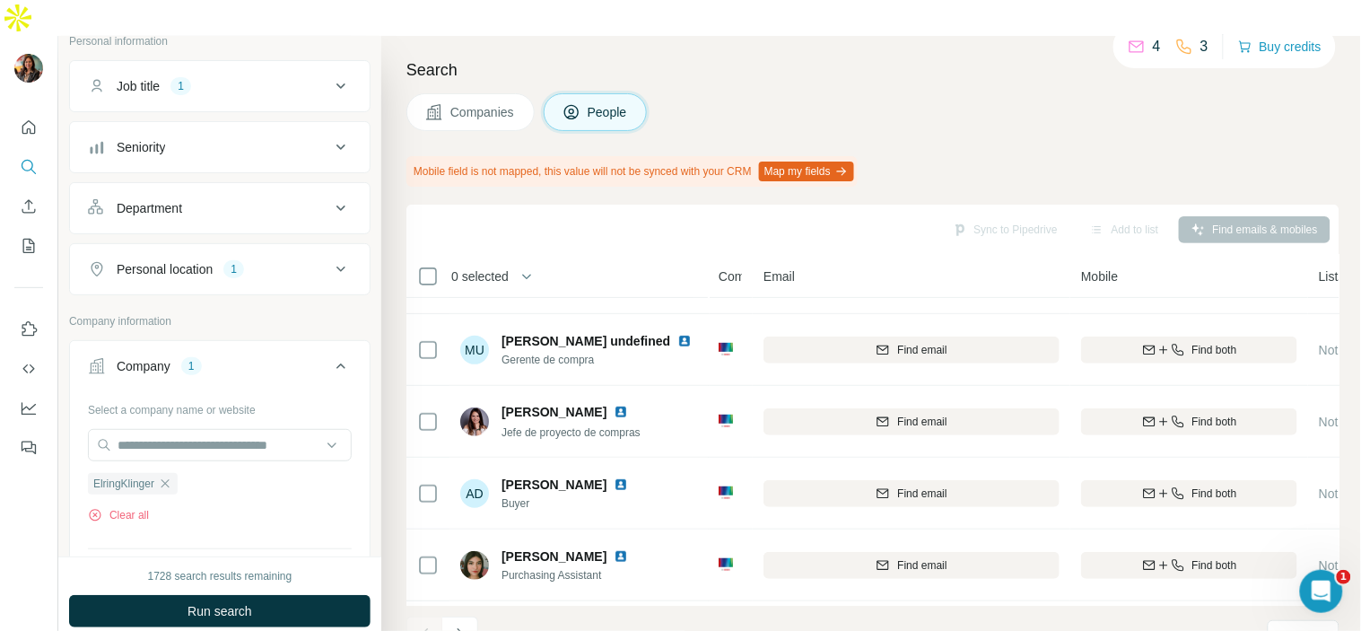
scroll to position [0, 0]
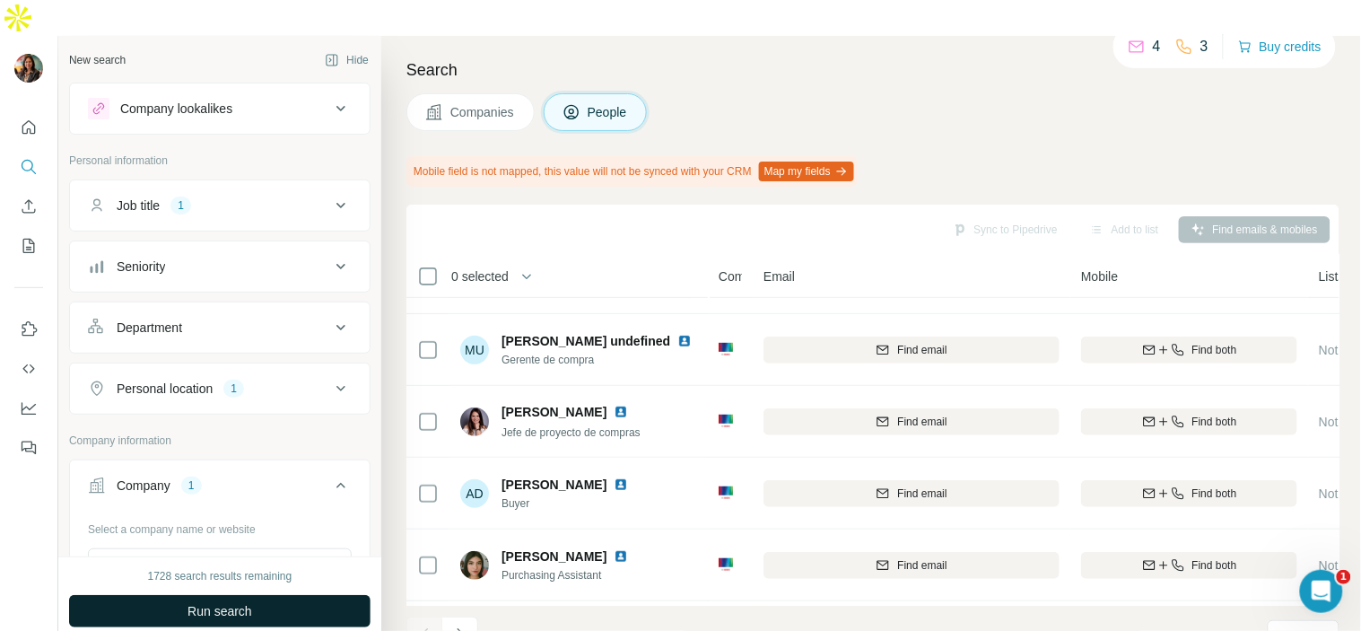
click at [252, 602] on span "Run search" at bounding box center [219, 611] width 65 height 18
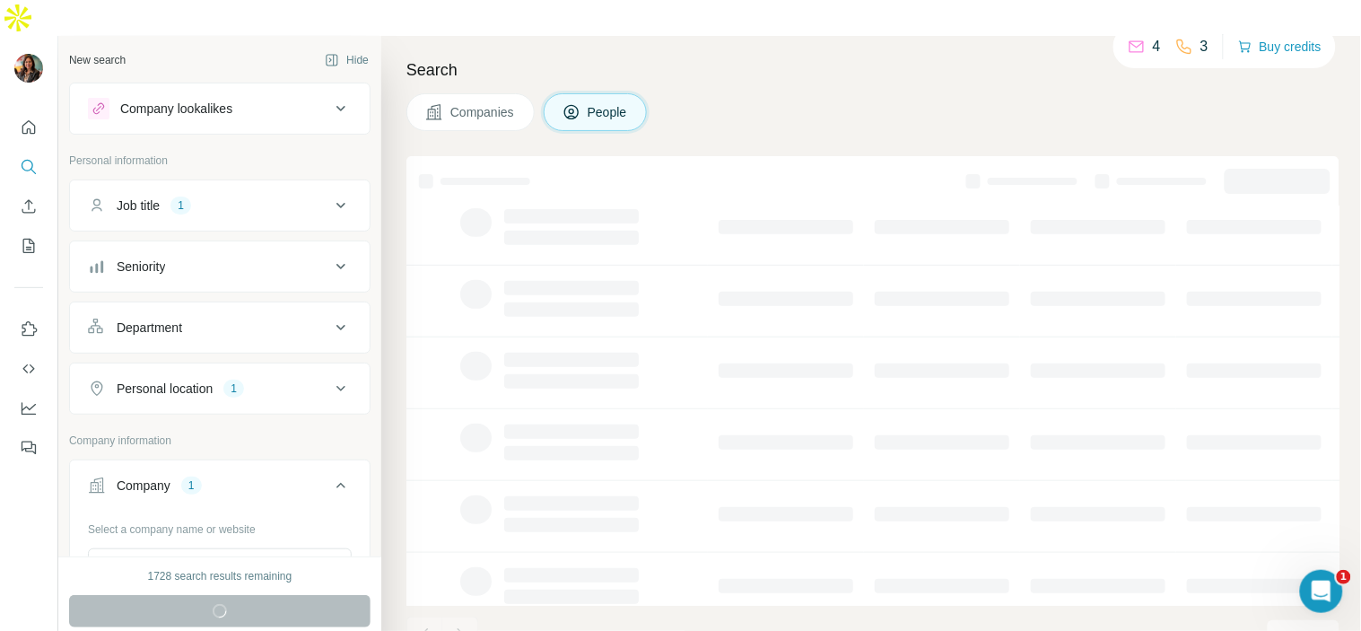
click at [330, 195] on icon at bounding box center [341, 206] width 22 height 22
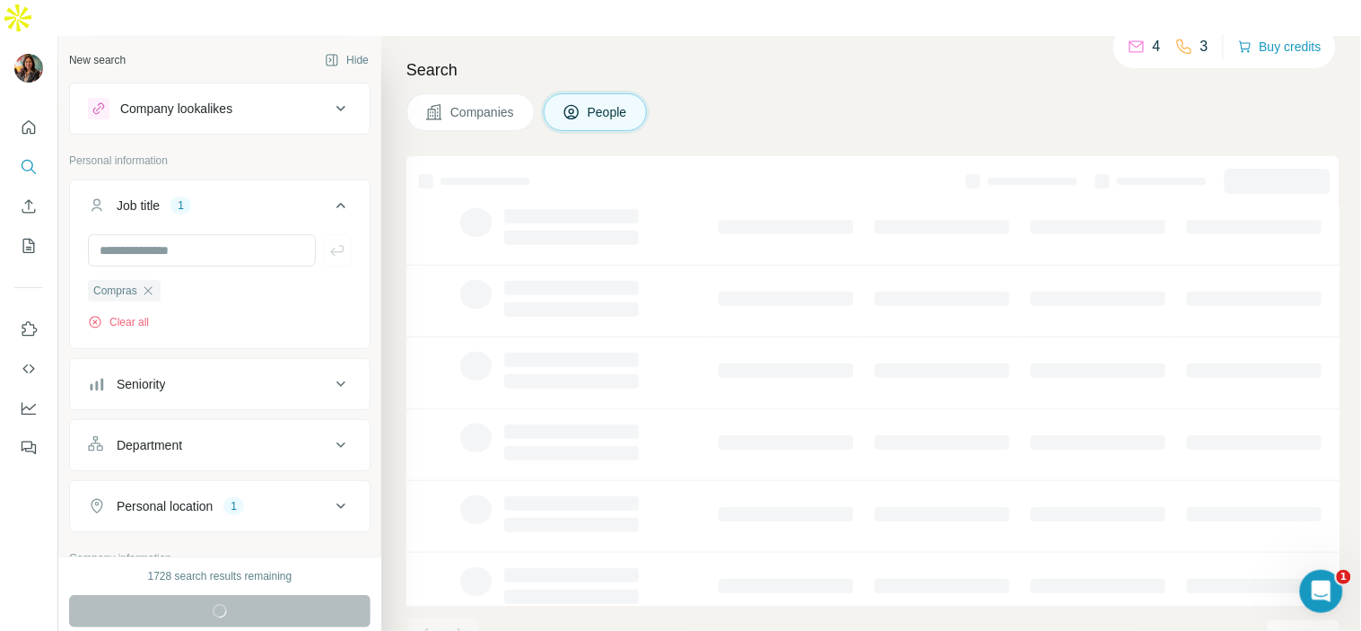
click at [330, 195] on icon at bounding box center [341, 206] width 22 height 22
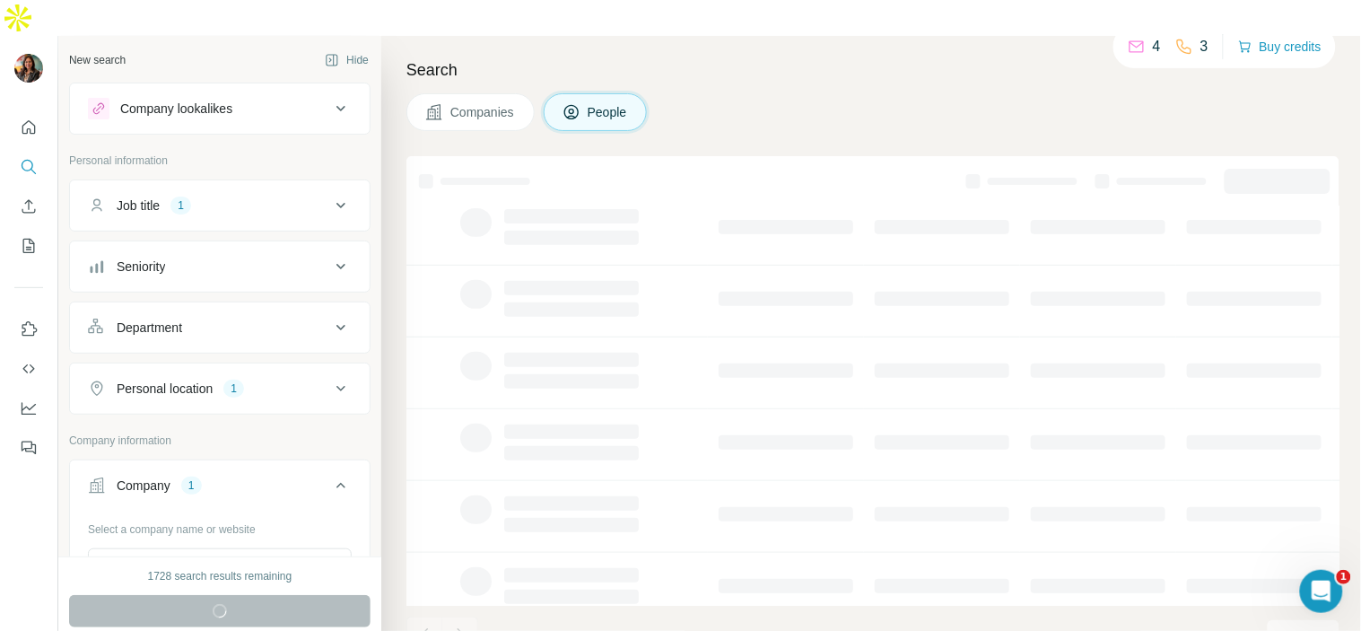
click at [330, 195] on icon at bounding box center [341, 206] width 22 height 22
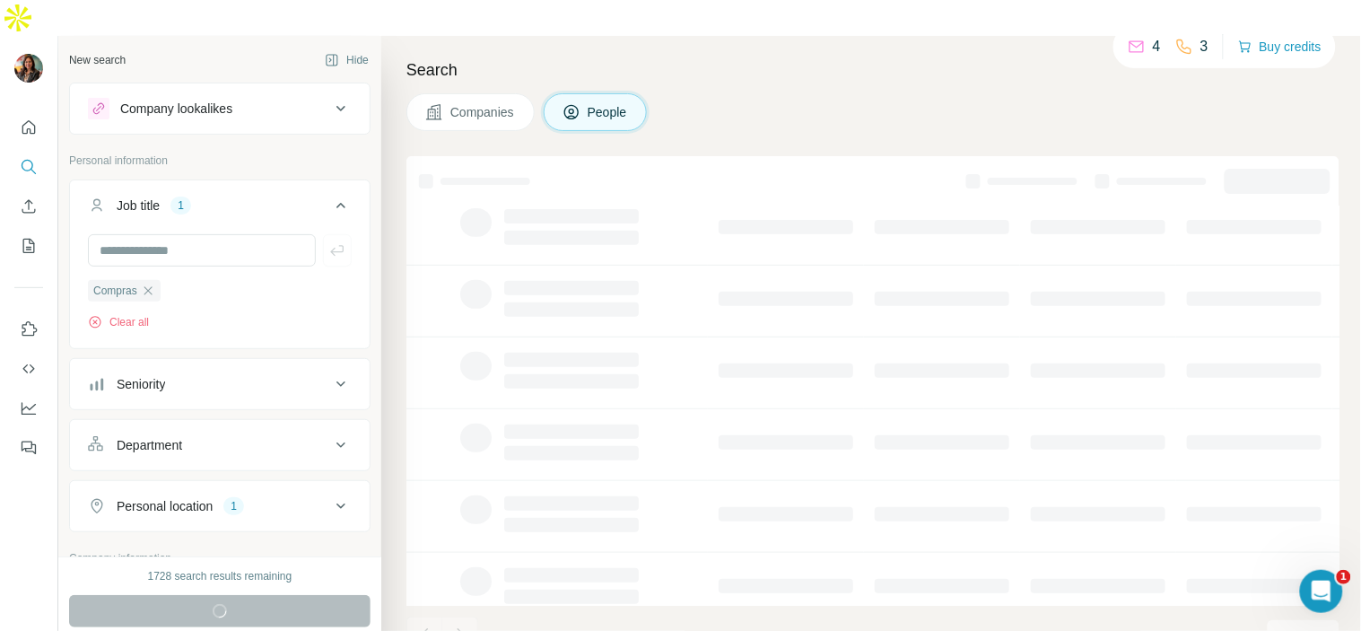
click at [311, 484] on button "Personal location 1" at bounding box center [220, 505] width 300 height 43
click at [330, 495] on icon at bounding box center [341, 506] width 22 height 22
click at [330, 195] on icon at bounding box center [341, 206] width 22 height 22
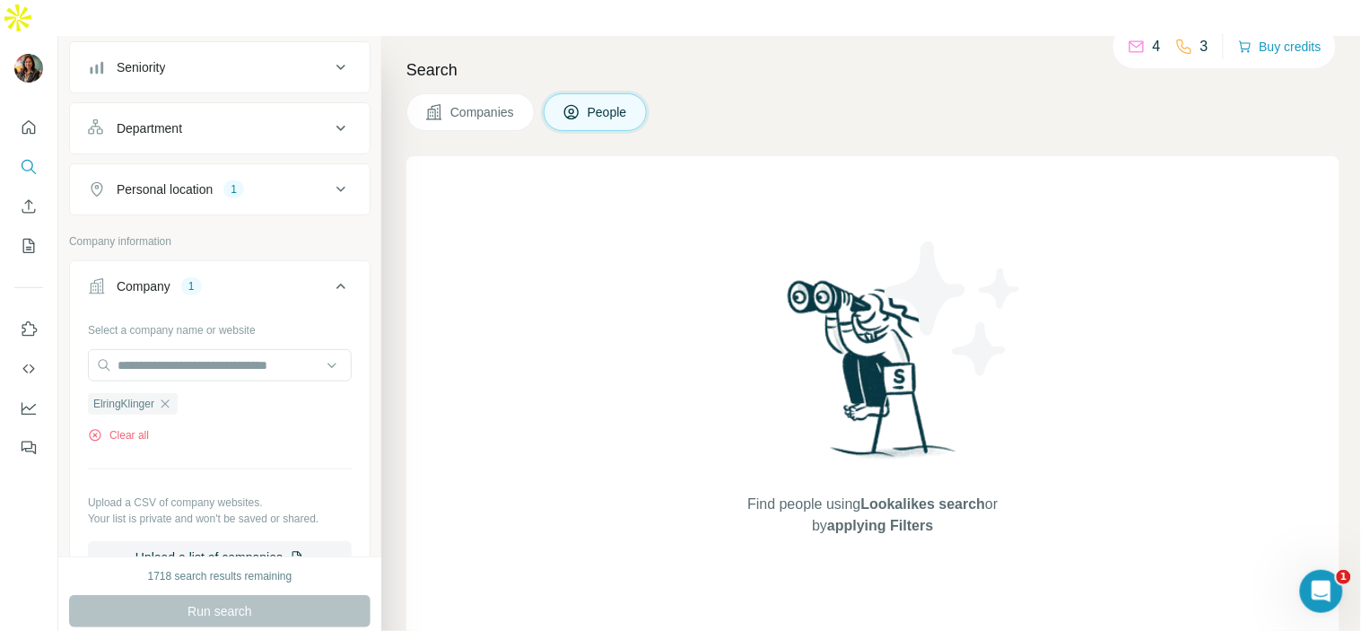
scroll to position [100, 0]
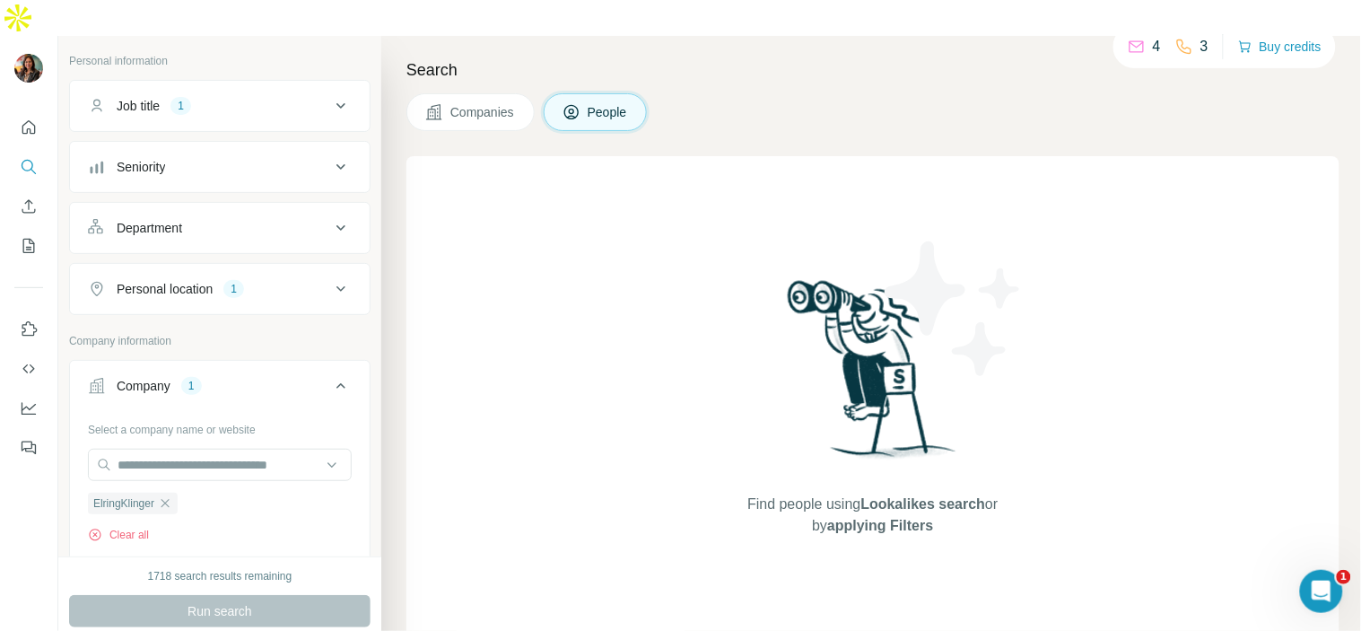
click at [292, 280] on div "Personal location 1" at bounding box center [209, 289] width 242 height 18
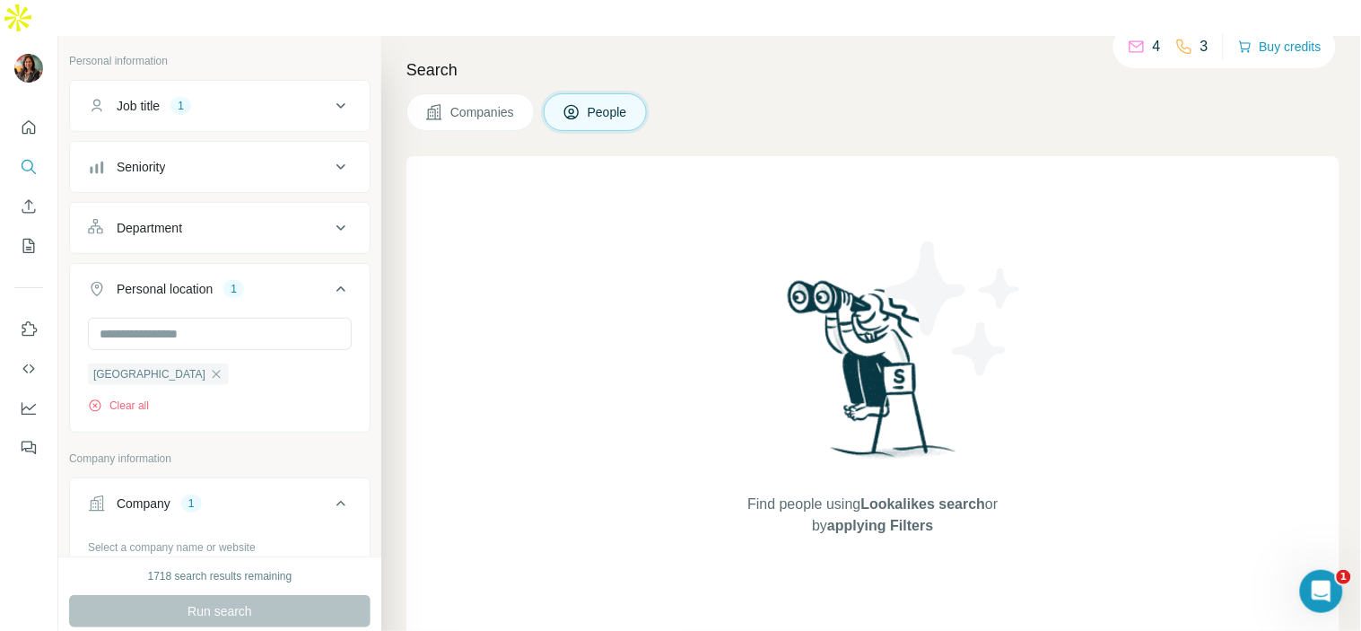
click at [292, 280] on div "Personal location 1" at bounding box center [209, 289] width 242 height 18
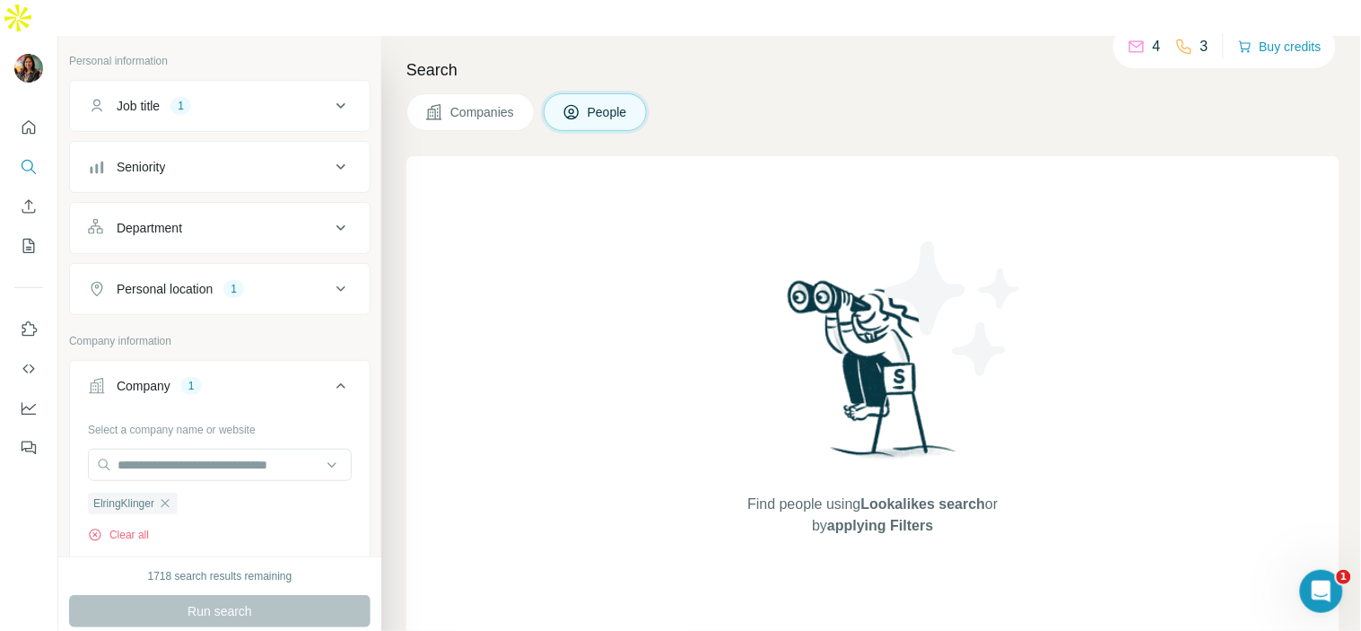
click at [334, 53] on div "Personal information" at bounding box center [219, 66] width 301 height 27
click at [333, 84] on button "Job title 1" at bounding box center [220, 105] width 300 height 43
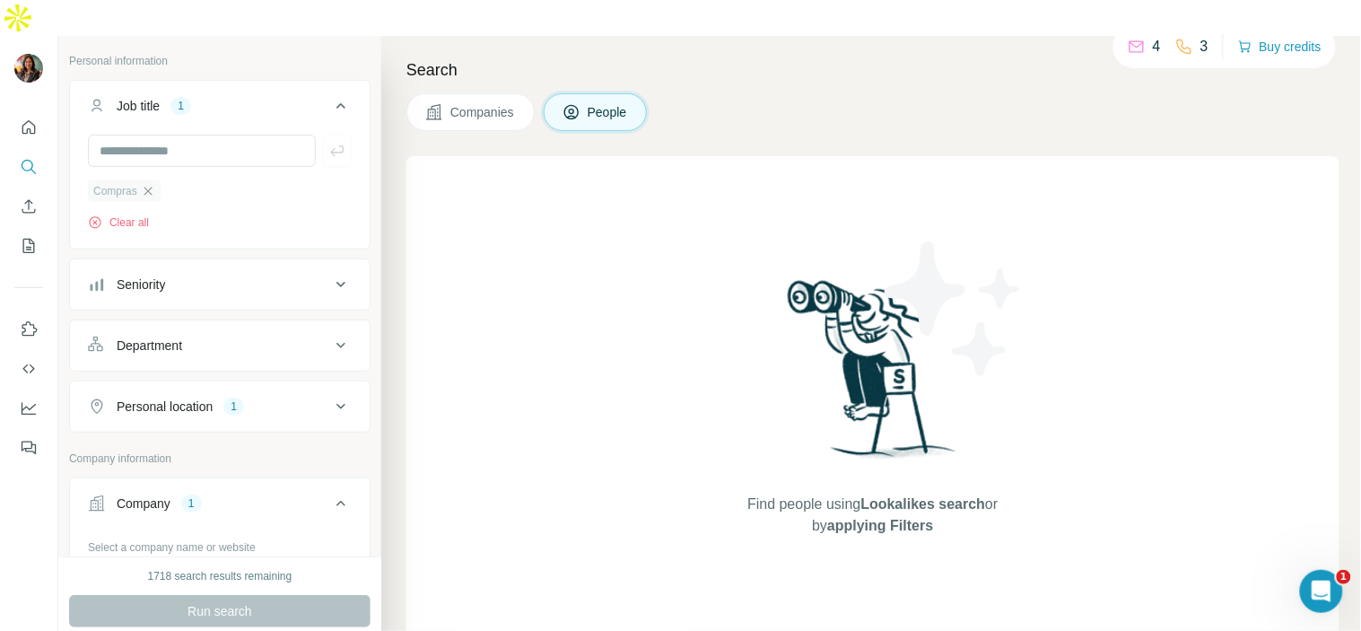
click at [155, 184] on icon "button" at bounding box center [148, 191] width 14 height 14
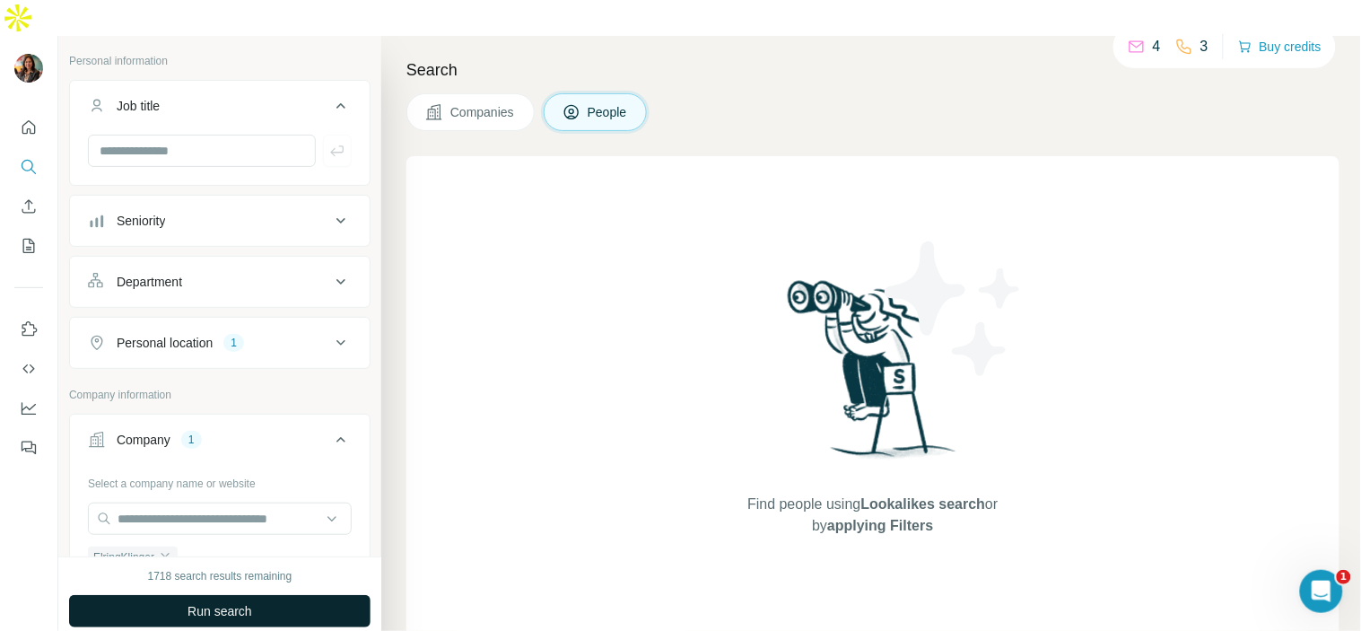
click at [206, 602] on span "Run search" at bounding box center [219, 611] width 65 height 18
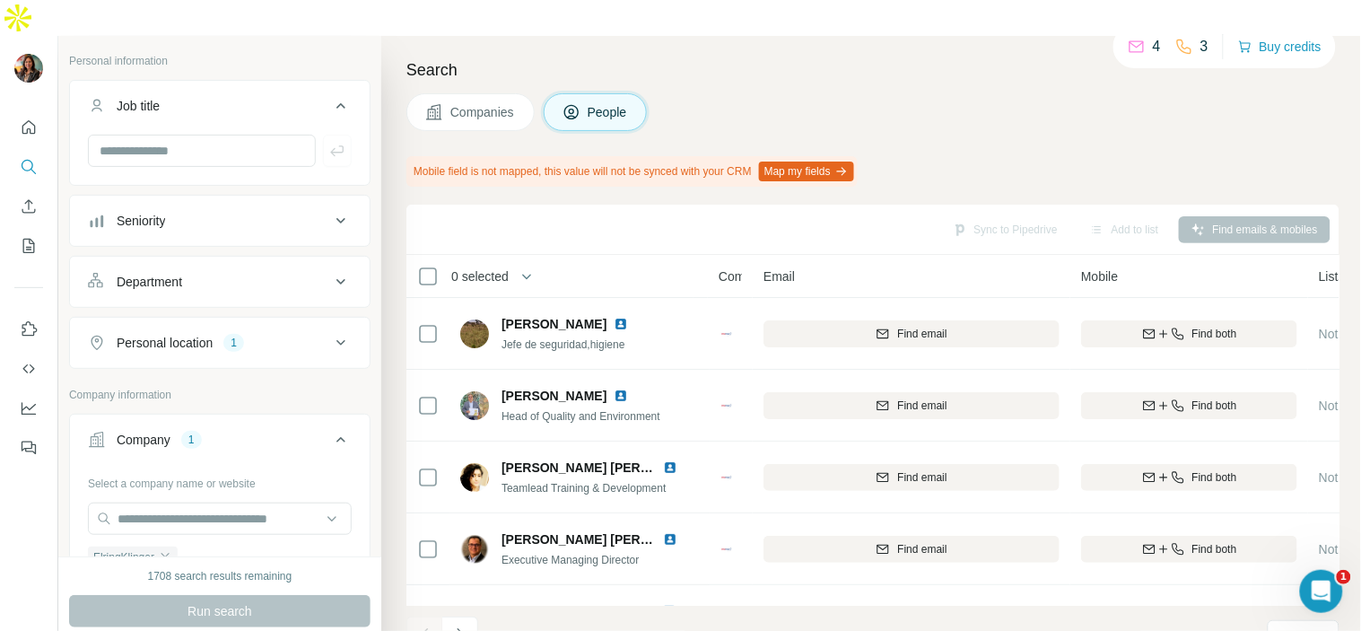
click at [297, 273] on div "Department" at bounding box center [209, 282] width 242 height 18
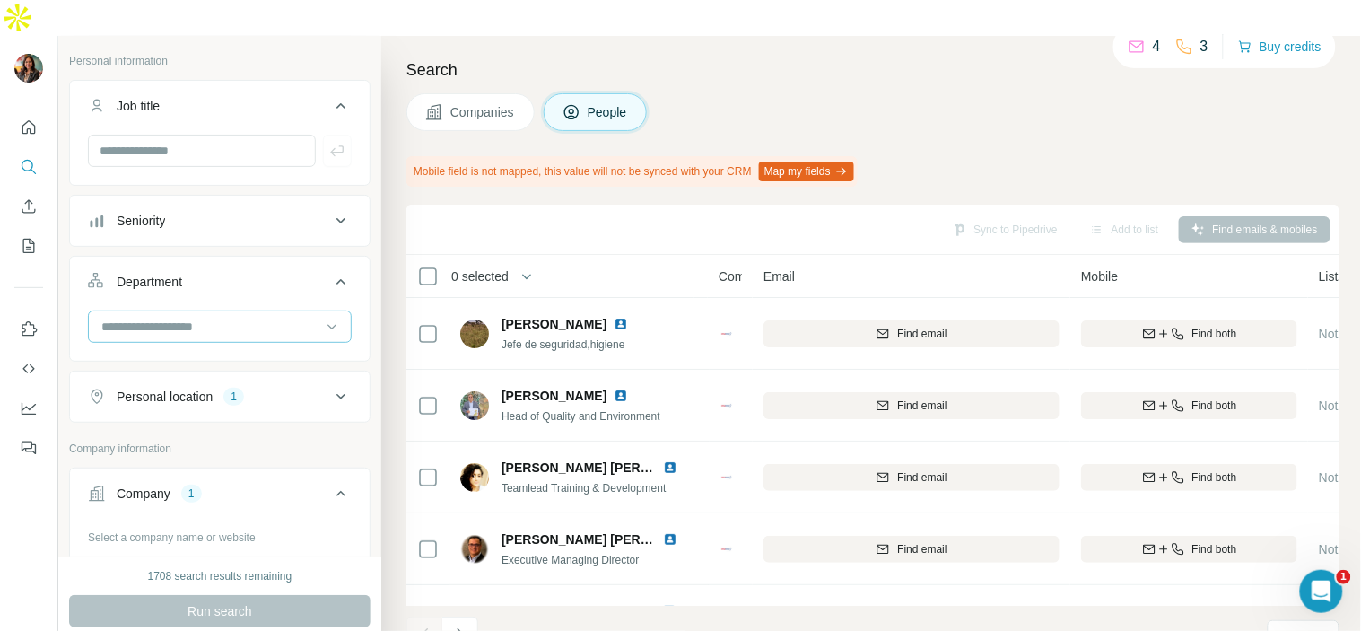
click at [280, 311] on div at bounding box center [211, 326] width 222 height 30
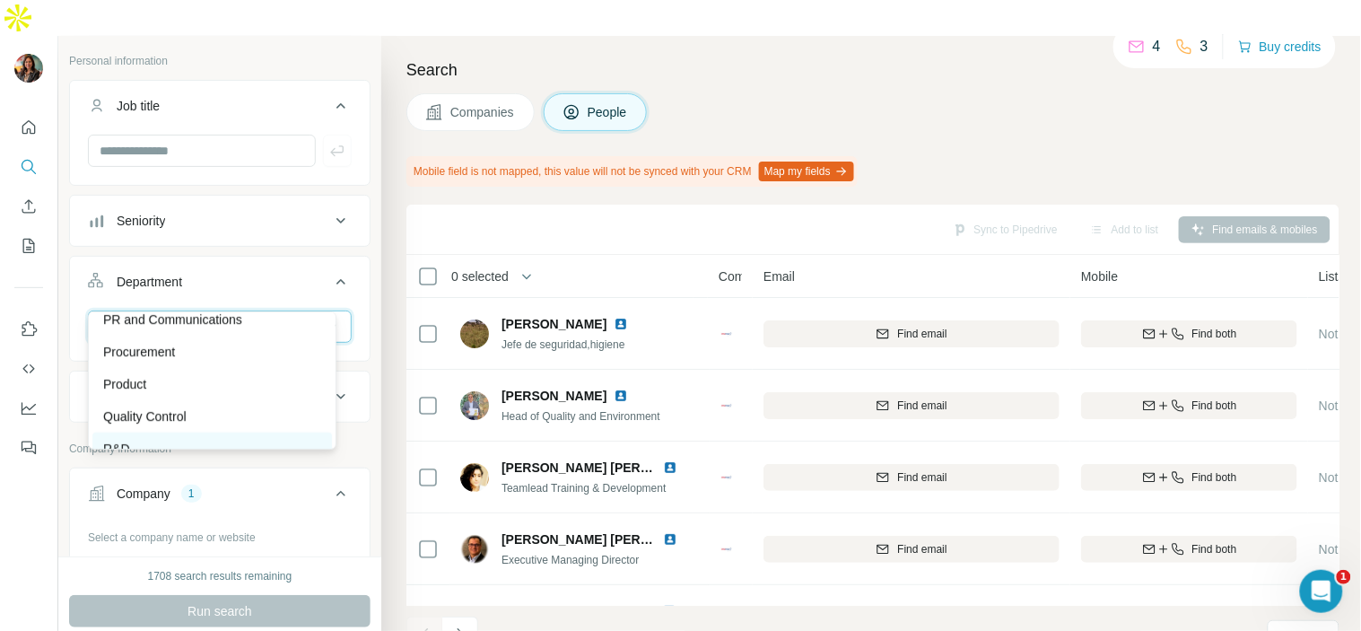
scroll to position [498, 0]
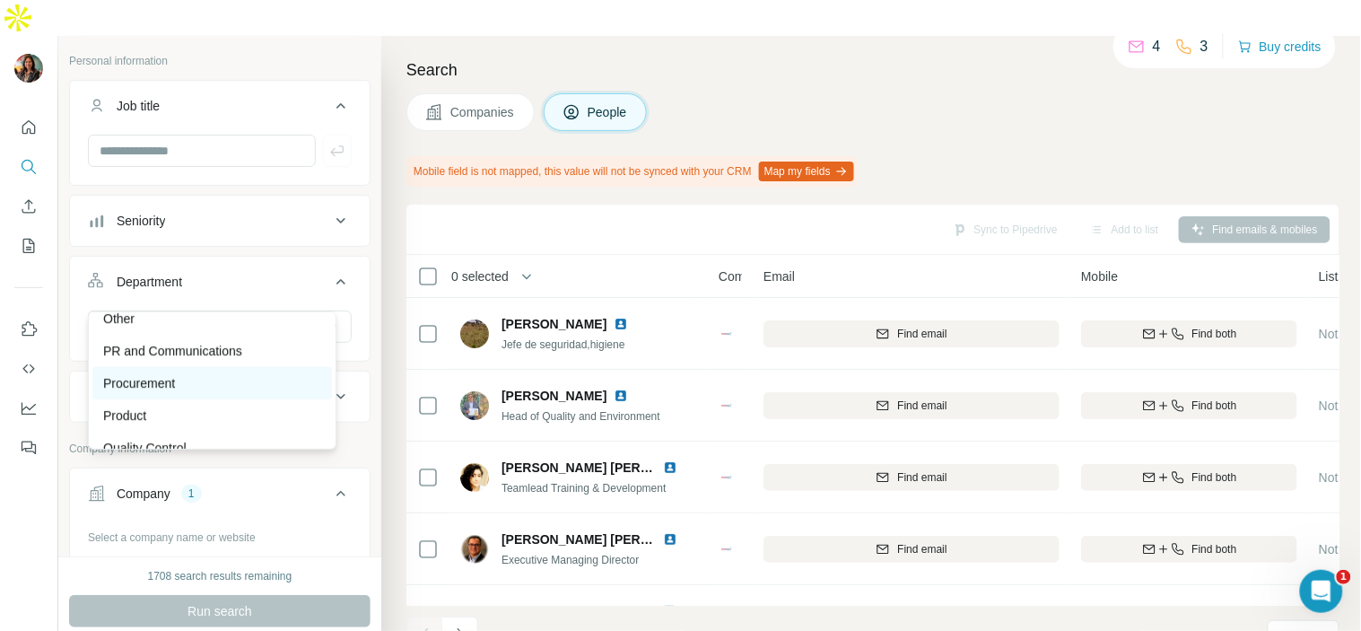
click at [215, 369] on div "Procurement" at bounding box center [211, 383] width 239 height 32
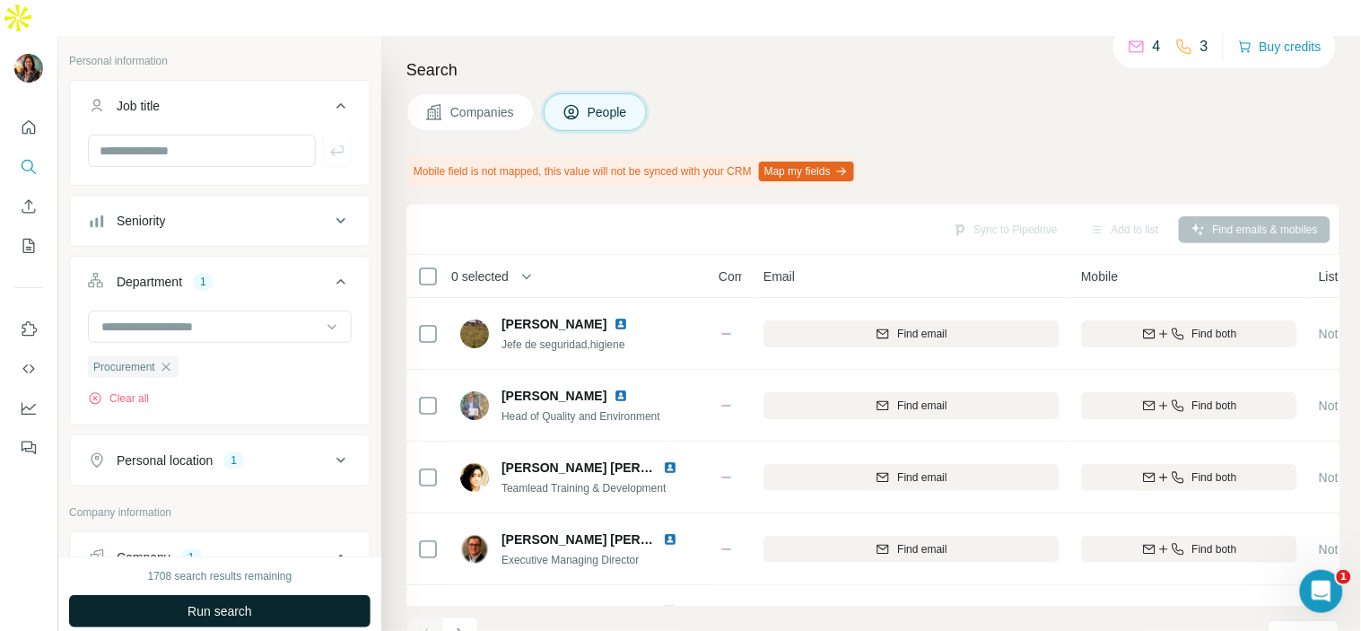
click at [185, 595] on button "Run search" at bounding box center [219, 611] width 301 height 32
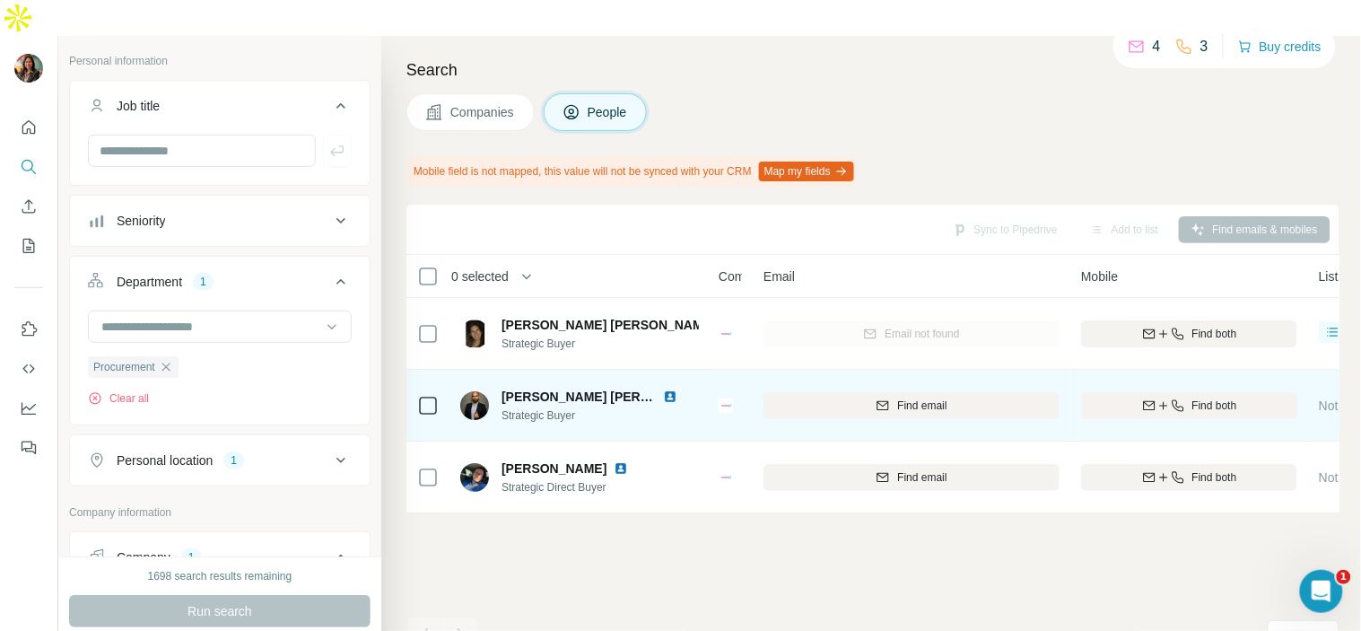
click at [613, 389] on span "[PERSON_NAME] [PERSON_NAME]" at bounding box center [608, 396] width 214 height 14
click at [667, 389] on img at bounding box center [670, 396] width 14 height 14
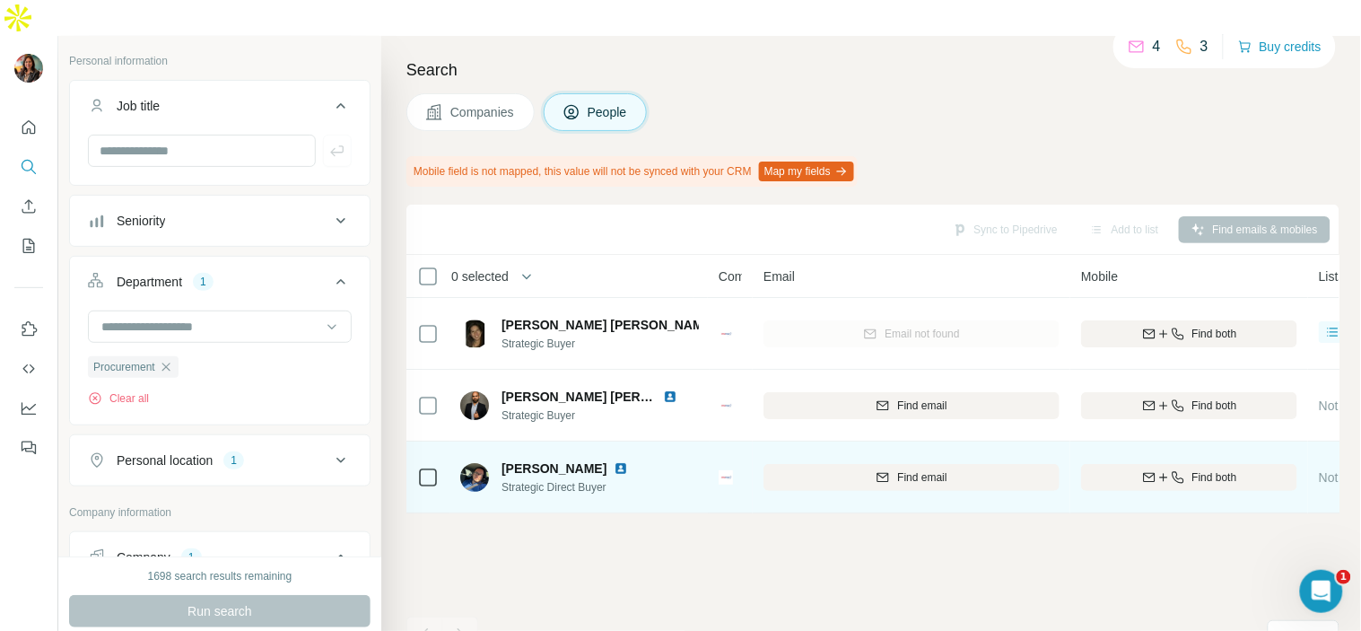
click at [628, 461] on img at bounding box center [621, 468] width 14 height 14
